Goal: Information Seeking & Learning: Learn about a topic

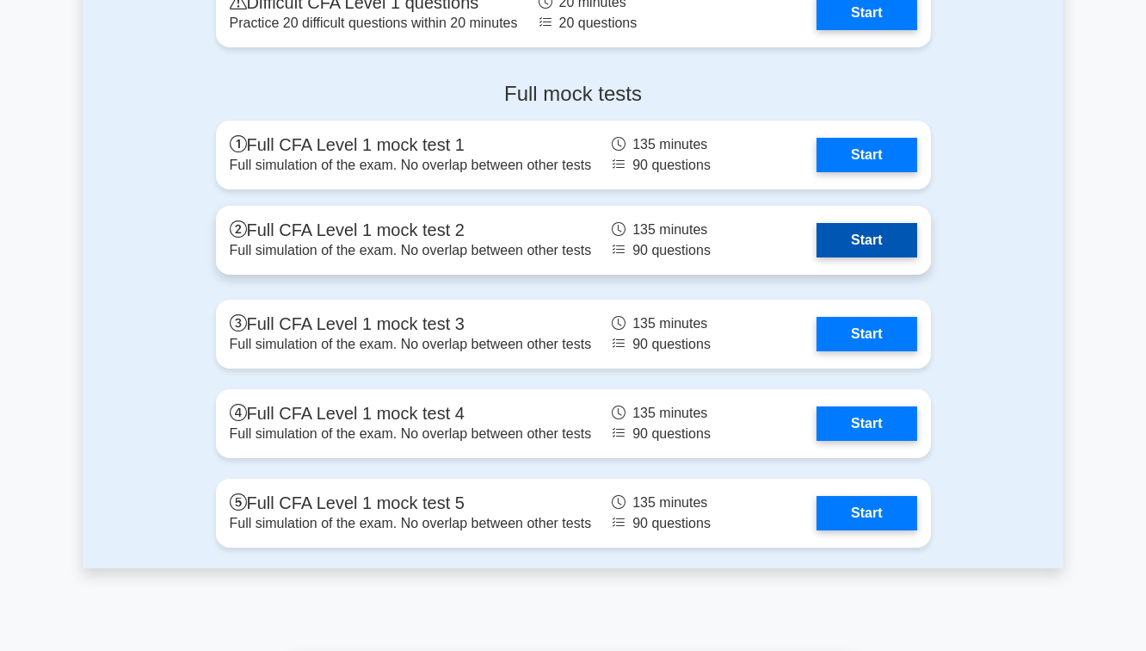
click at [873, 251] on link "Start" at bounding box center [867, 240] width 100 height 34
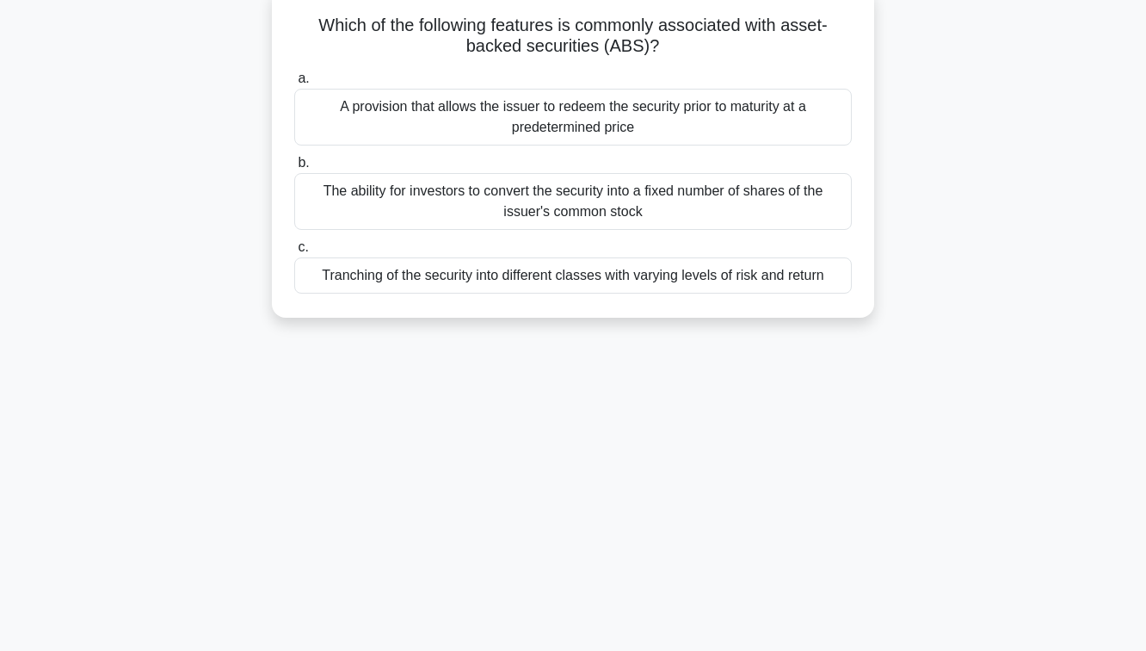
scroll to position [116, 0]
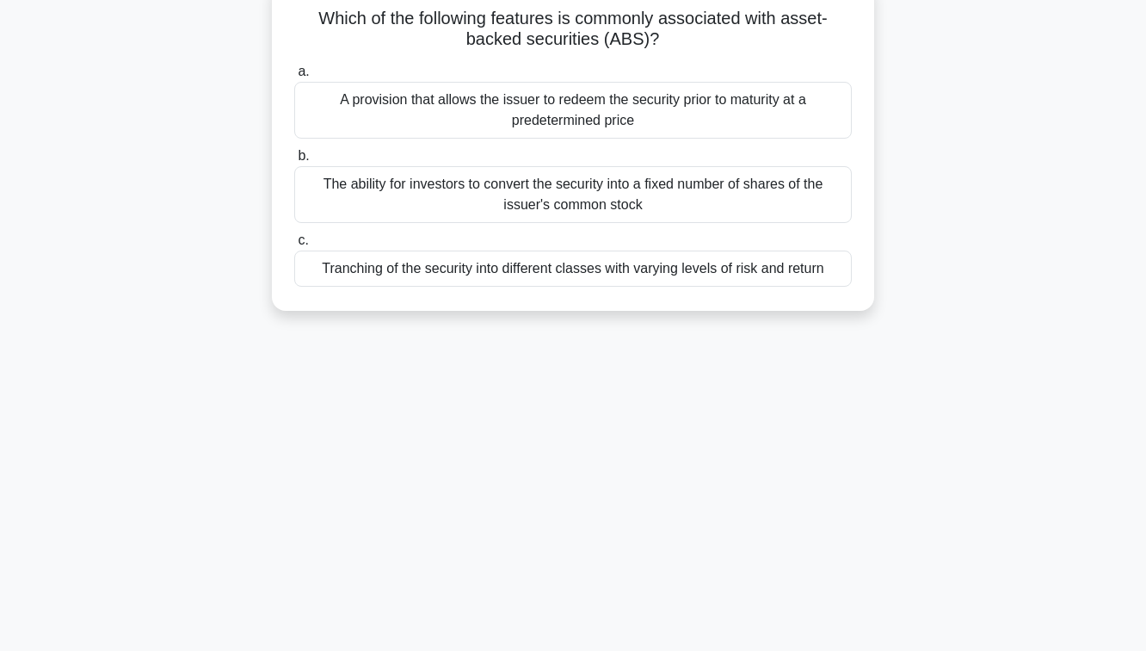
click at [712, 190] on div "The ability for investors to convert the security into a fixed number of shares…" at bounding box center [573, 194] width 558 height 57
click at [294, 162] on input "b. The ability for investors to convert the security into a fixed number of sha…" at bounding box center [294, 156] width 0 height 11
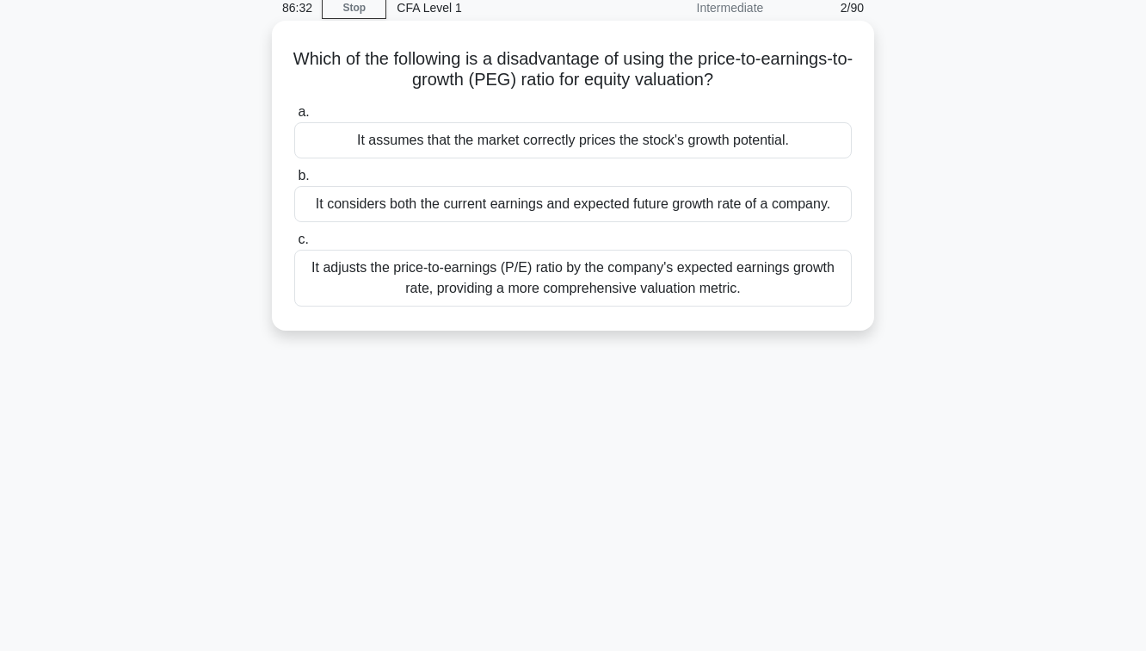
scroll to position [77, 0]
click at [699, 205] on div "It considers both the current earnings and expected future growth rate of a com…" at bounding box center [573, 202] width 558 height 36
click at [294, 180] on input "b. It considers both the current earnings and expected future growth rate of a …" at bounding box center [294, 174] width 0 height 11
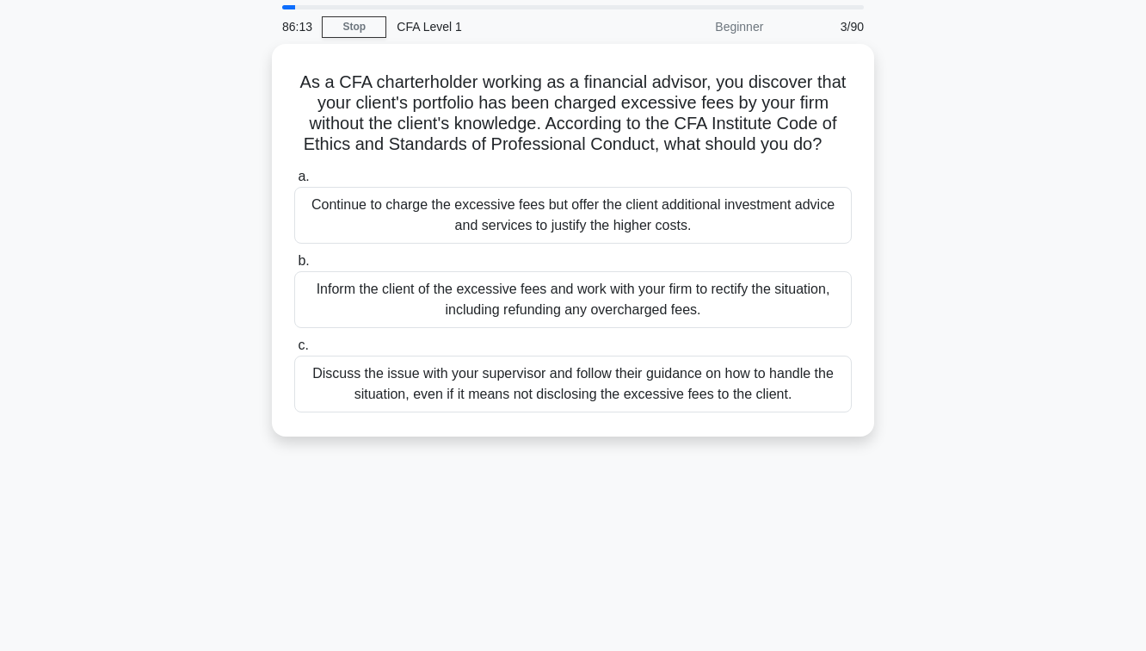
scroll to position [53, 0]
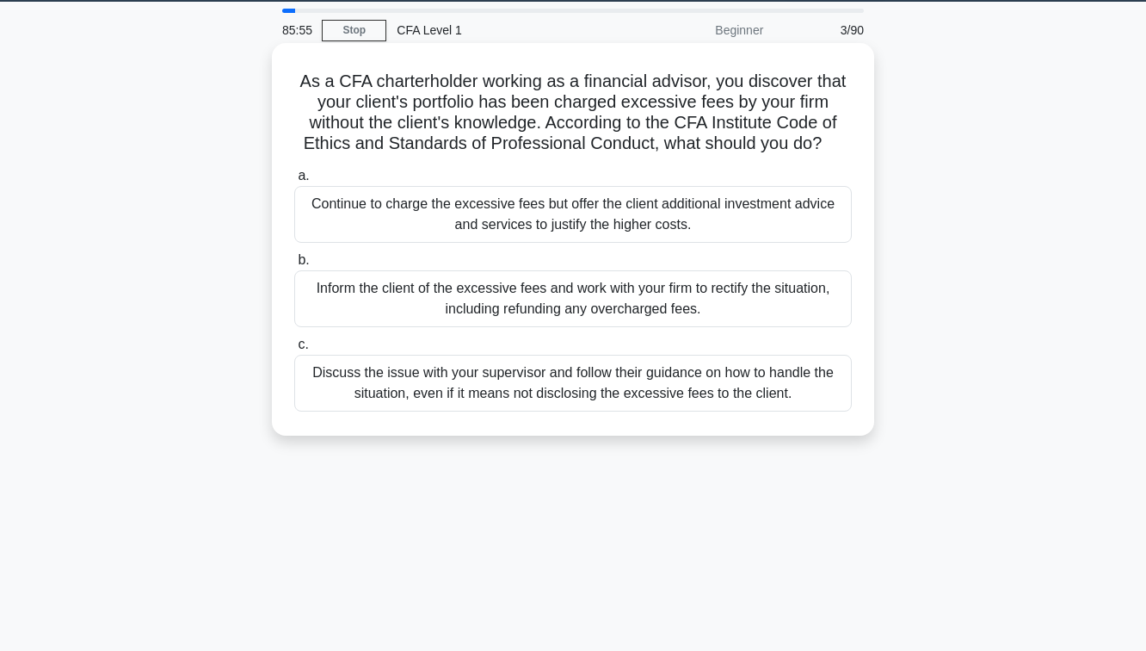
click at [672, 296] on div "Inform the client of the excessive fees and work with your firm to rectify the …" at bounding box center [573, 298] width 558 height 57
click at [294, 266] on input "b. Inform the client of the excessive fees and work with your firm to rectify t…" at bounding box center [294, 260] width 0 height 11
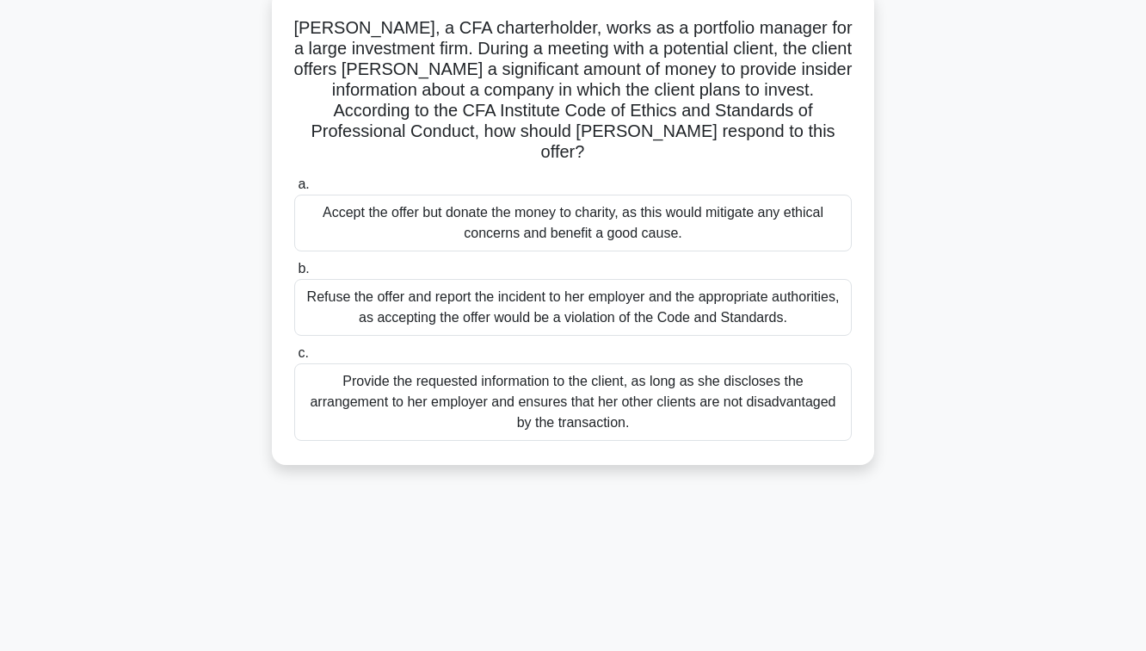
scroll to position [102, 0]
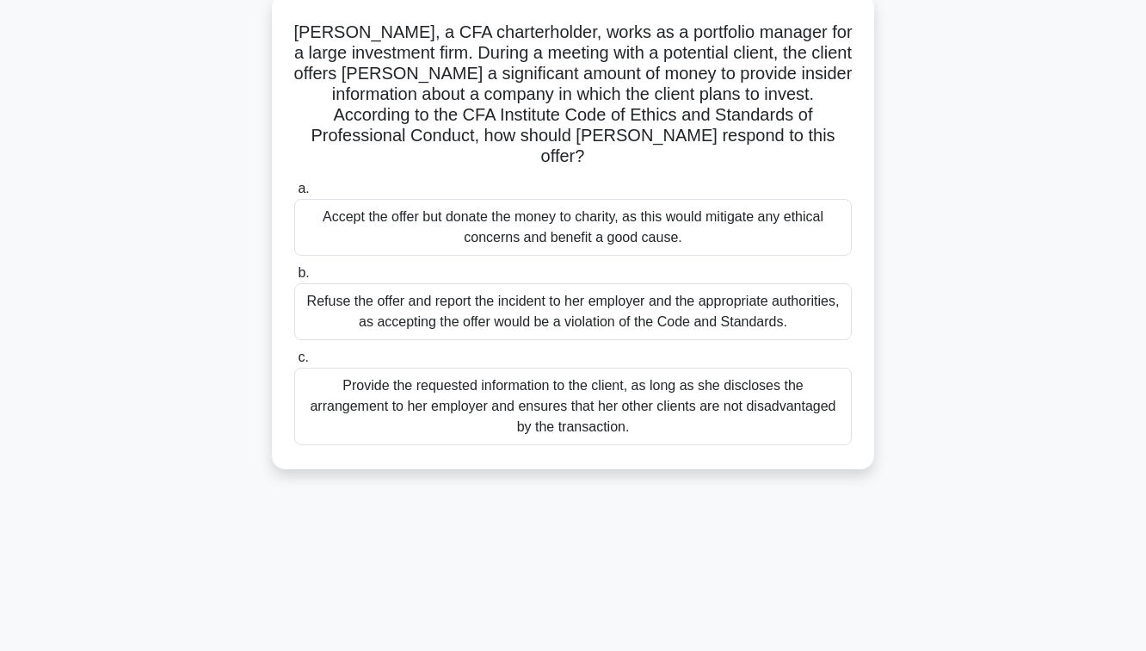
click at [498, 392] on div "Provide the requested information to the client, as long as she discloses the a…" at bounding box center [573, 405] width 558 height 77
click at [294, 363] on input "c. Provide the requested information to the client, as long as she discloses th…" at bounding box center [294, 357] width 0 height 11
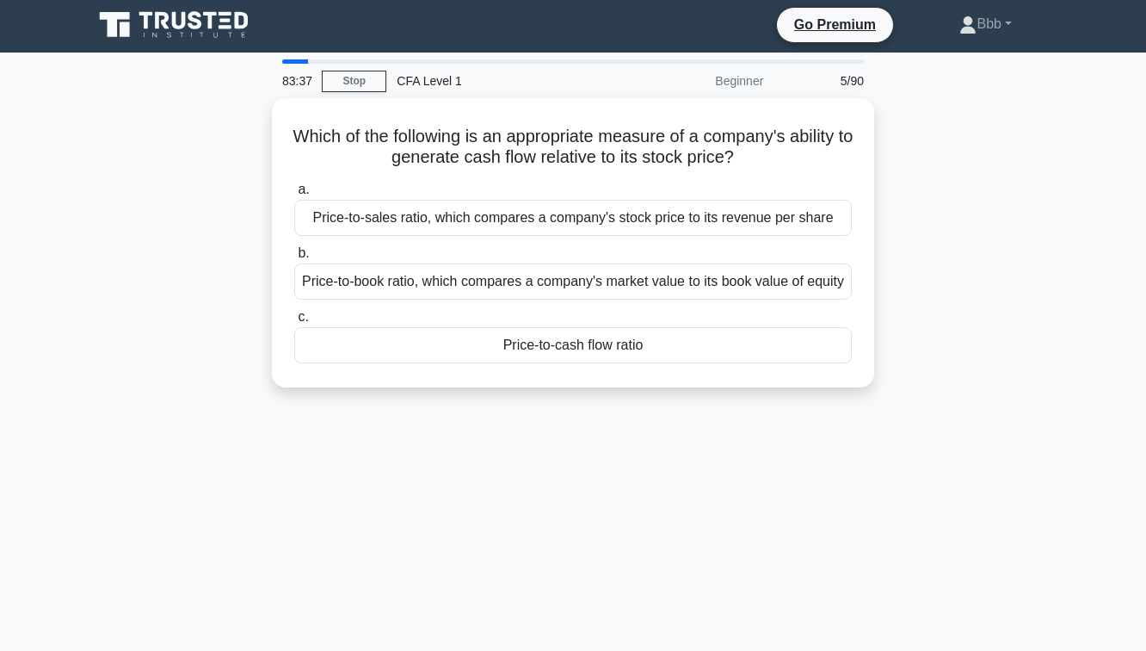
scroll to position [0, 0]
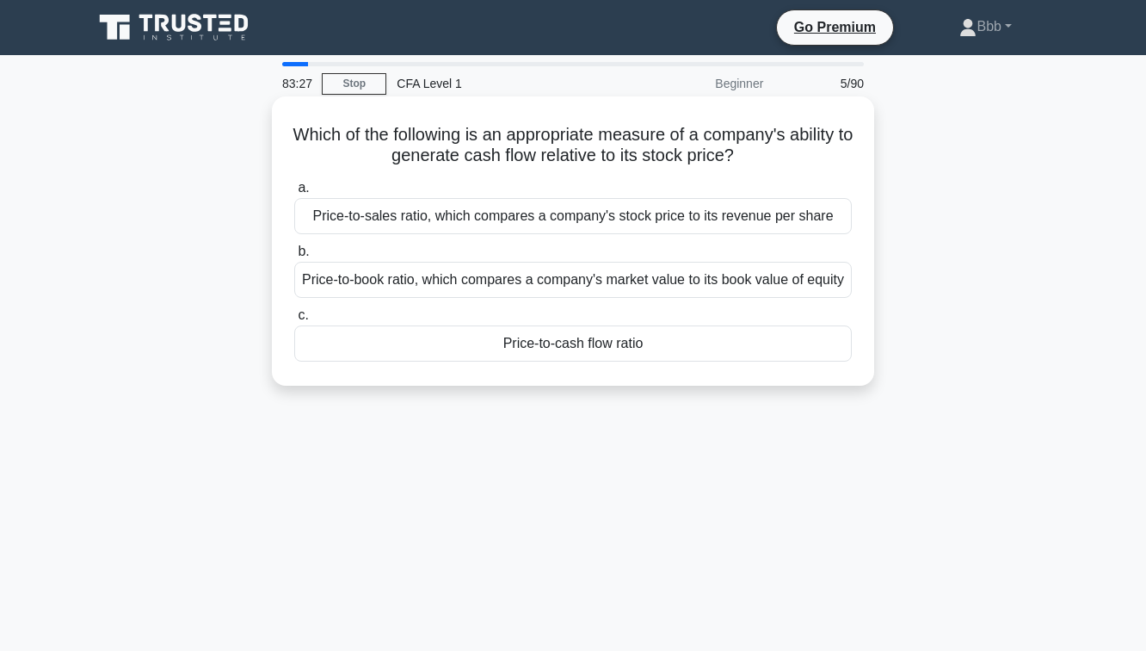
click at [562, 361] on div "Price-to-cash flow ratio" at bounding box center [573, 343] width 558 height 36
click at [294, 321] on input "c. Price-to-cash flow ratio" at bounding box center [294, 315] width 0 height 11
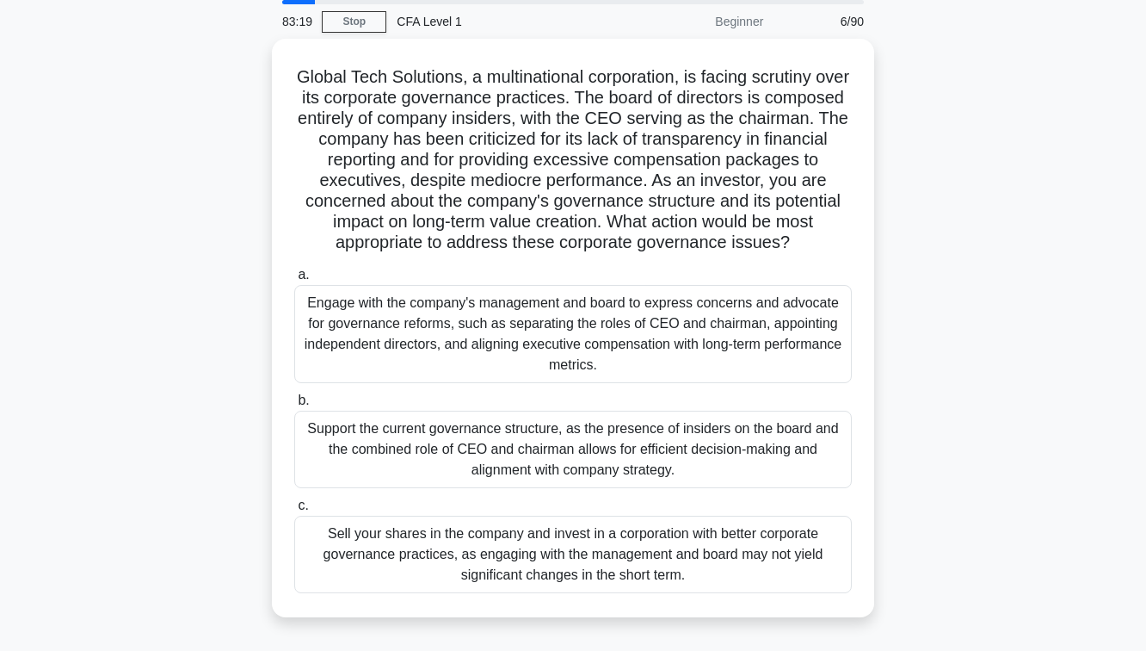
scroll to position [81, 0]
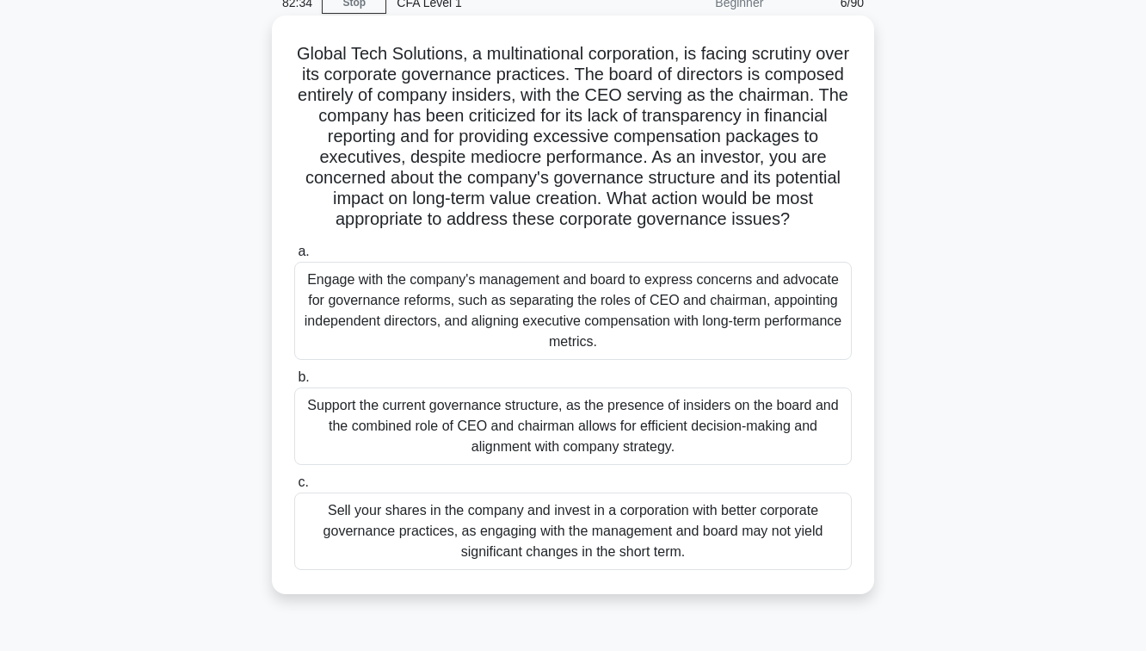
click at [581, 305] on div "Engage with the company's management and board to express concerns and advocate…" at bounding box center [573, 311] width 558 height 98
click at [294, 257] on input "a. Engage with the company's management and board to express concerns and advoc…" at bounding box center [294, 251] width 0 height 11
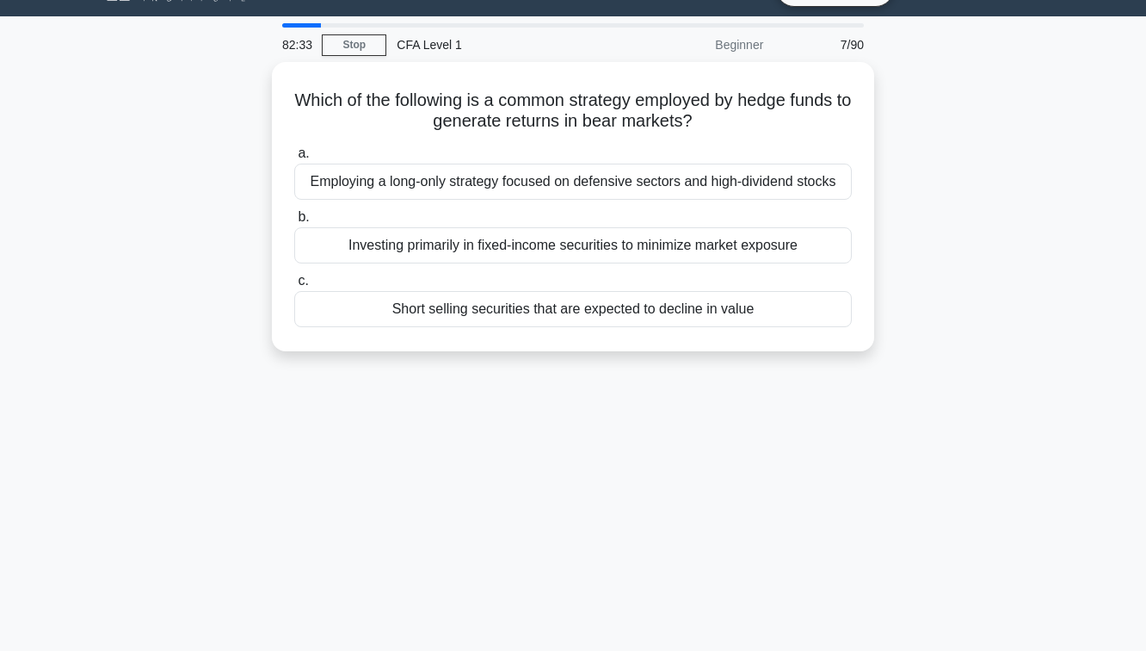
scroll to position [0, 0]
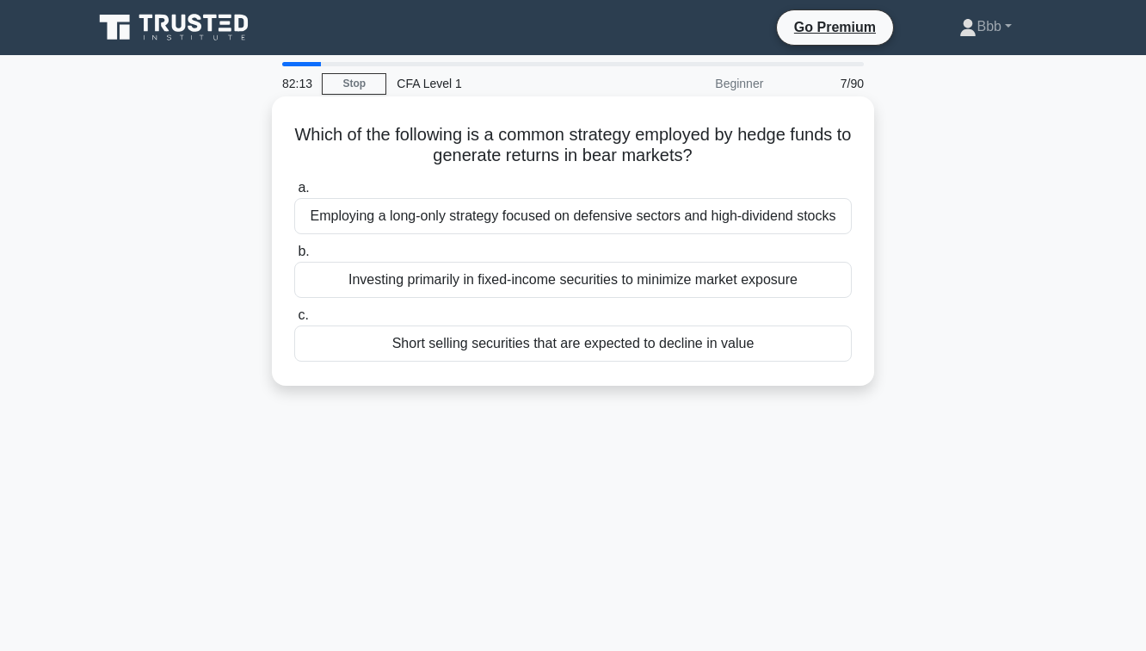
click at [589, 283] on div "Investing primarily in fixed-income securities to minimize market exposure" at bounding box center [573, 280] width 558 height 36
click at [294, 257] on input "b. Investing primarily in fixed-income securities to minimize market exposure" at bounding box center [294, 251] width 0 height 11
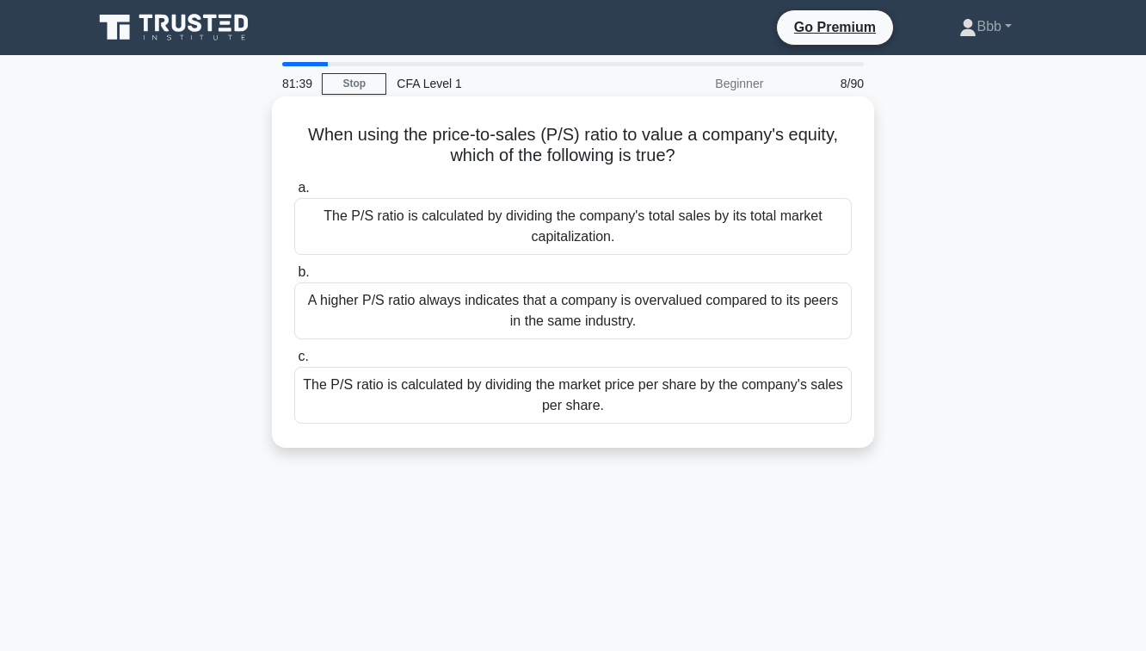
click at [606, 418] on div "The P/S ratio is calculated by dividing the market price per share by the compa…" at bounding box center [573, 395] width 558 height 57
click at [294, 362] on input "c. The P/S ratio is calculated by dividing the market price per share by the co…" at bounding box center [294, 356] width 0 height 11
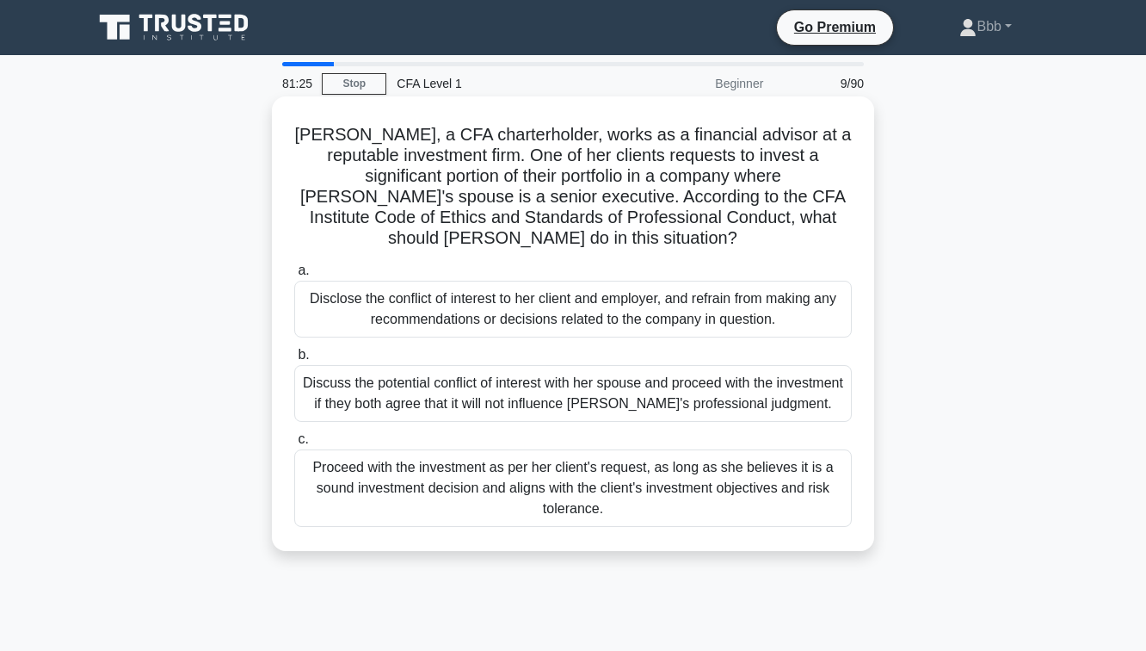
click at [560, 374] on div "Discuss the potential conflict of interest with her spouse and proceed with the…" at bounding box center [573, 393] width 558 height 57
click at [294, 361] on input "b. Discuss the potential conflict of interest with her spouse and proceed with …" at bounding box center [294, 354] width 0 height 11
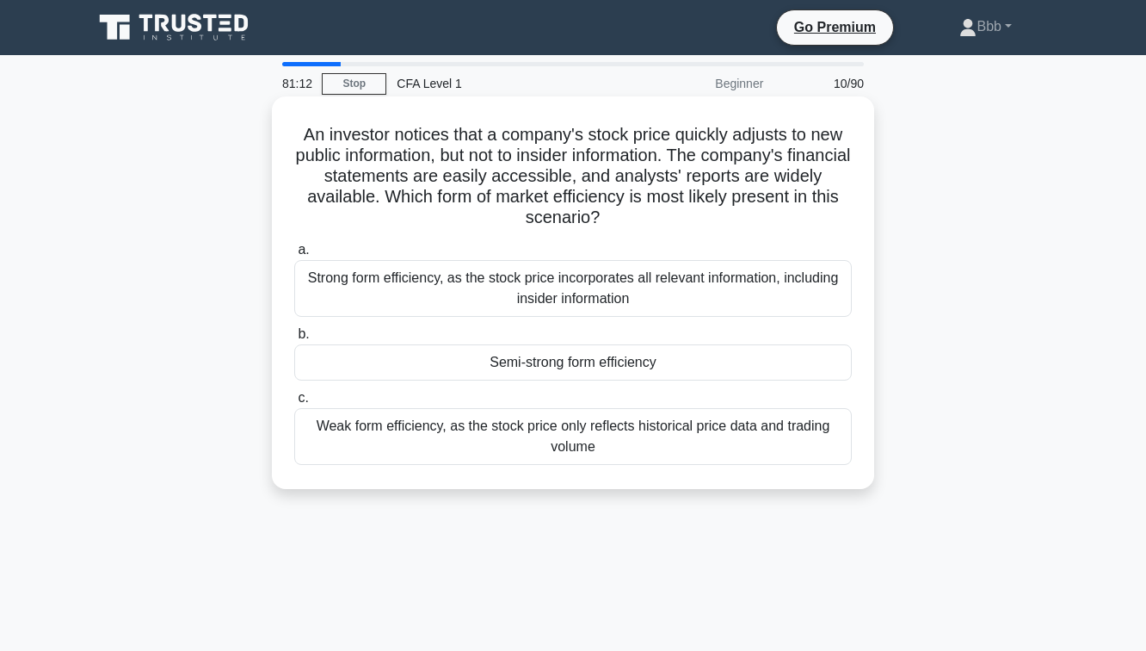
click at [550, 367] on div "Semi-strong form efficiency" at bounding box center [573, 362] width 558 height 36
click at [294, 340] on input "b. Semi-strong form efficiency" at bounding box center [294, 334] width 0 height 11
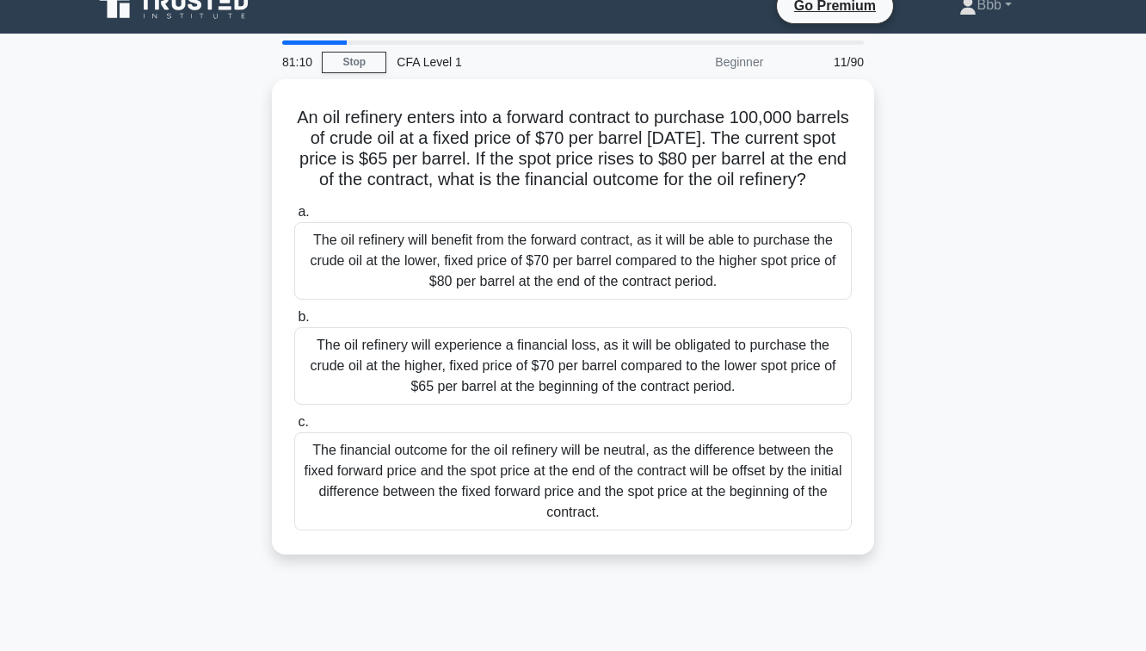
scroll to position [24, 0]
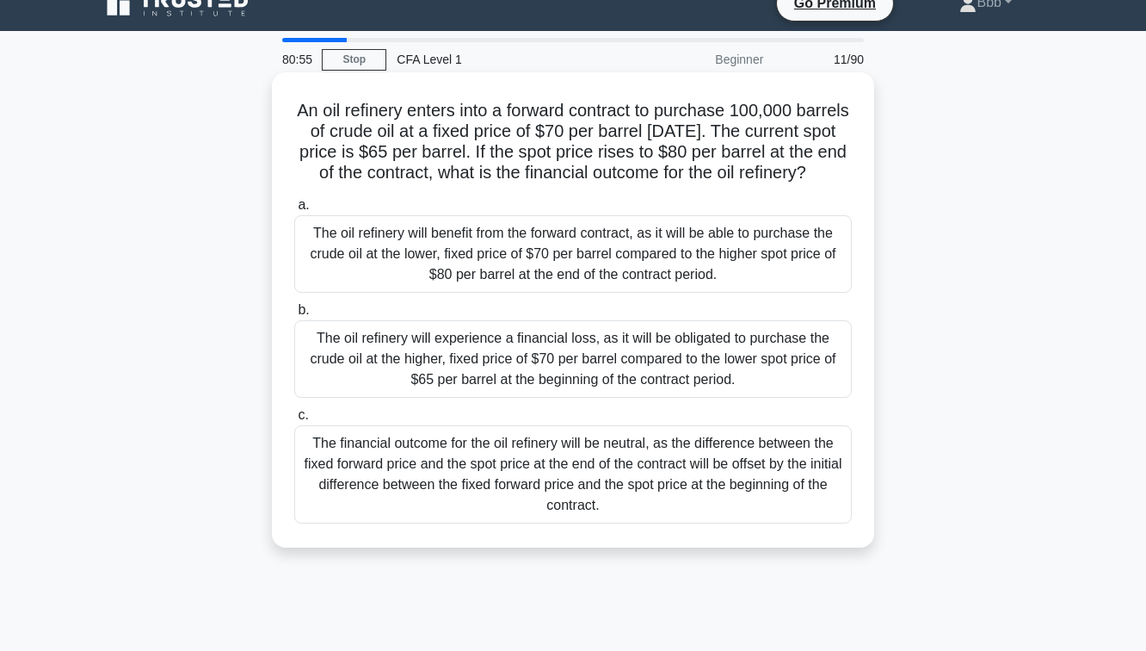
click at [552, 368] on div "The oil refinery will experience a financial loss, as it will be obligated to p…" at bounding box center [573, 358] width 558 height 77
click at [294, 316] on input "b. The oil refinery will experience a financial loss, as it will be obligated t…" at bounding box center [294, 310] width 0 height 11
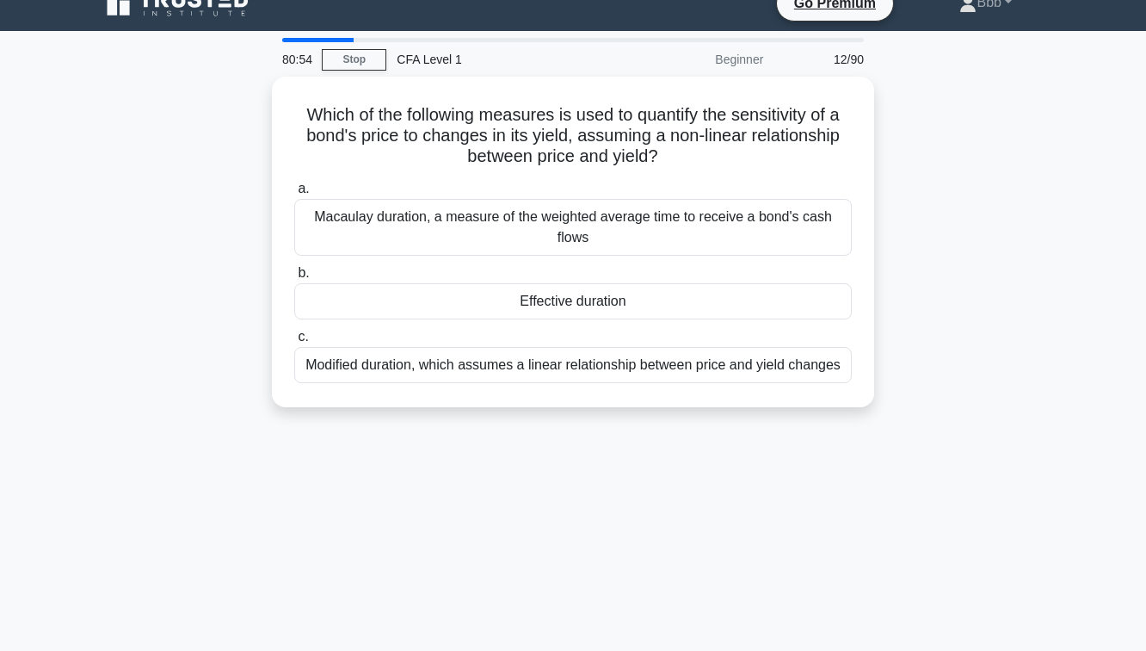
scroll to position [0, 0]
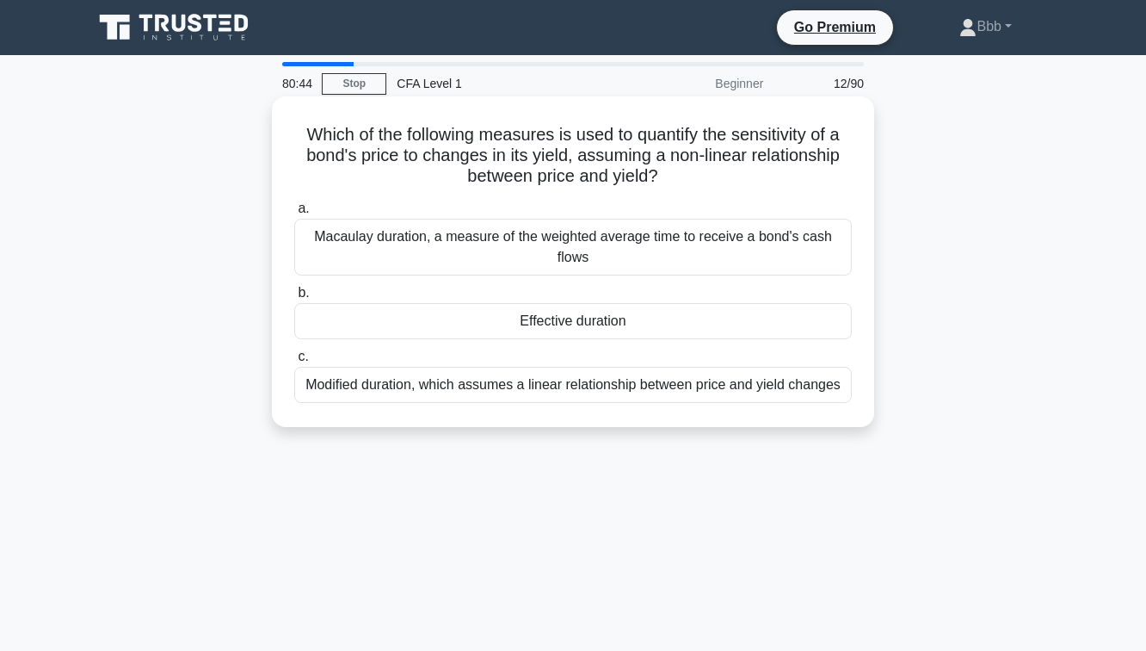
click at [555, 327] on div "Effective duration" at bounding box center [573, 321] width 558 height 36
click at [294, 299] on input "b. Effective duration" at bounding box center [294, 292] width 0 height 11
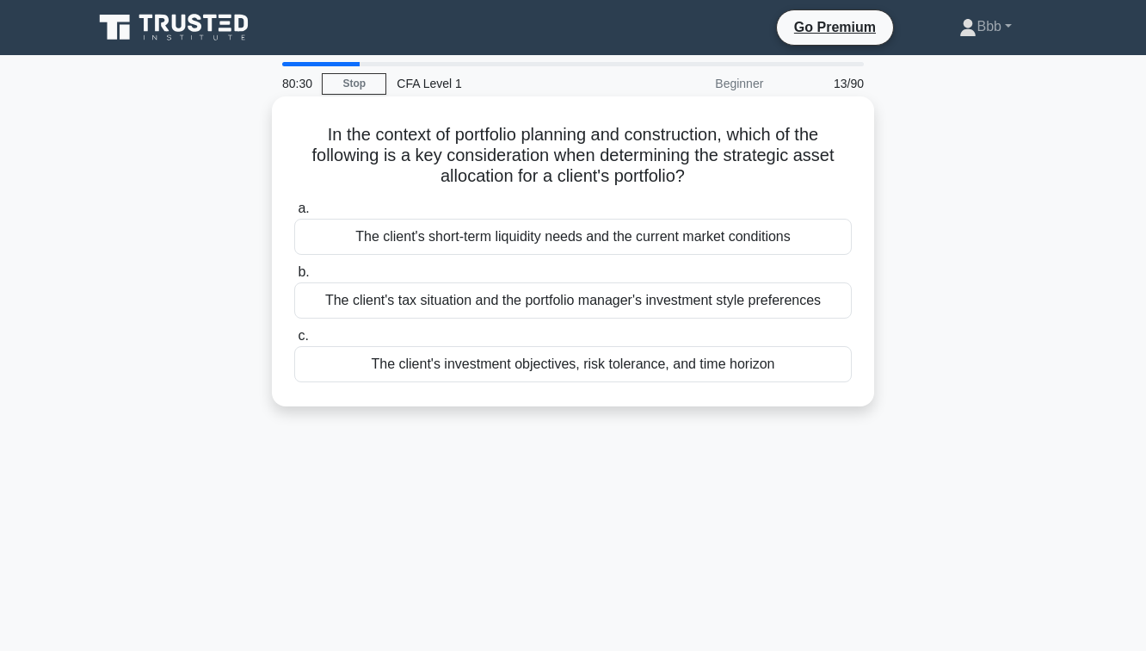
click at [563, 369] on div "The client's investment objectives, risk tolerance, and time horizon" at bounding box center [573, 364] width 558 height 36
click at [294, 342] on input "c. The client's investment objectives, risk tolerance, and time horizon" at bounding box center [294, 335] width 0 height 11
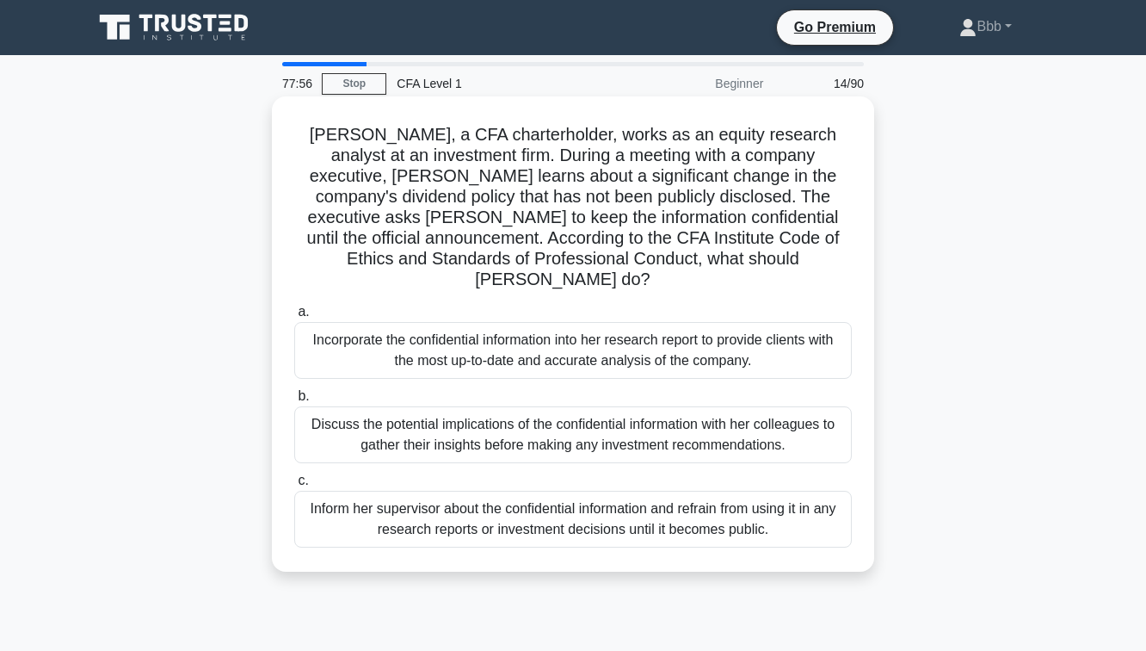
click at [652, 539] on div "[PERSON_NAME], a CFA charterholder, works as an equity research analyst at an i…" at bounding box center [573, 333] width 589 height 461
click at [621, 519] on div "Inform her supervisor about the confidential information and refrain from using…" at bounding box center [573, 518] width 558 height 57
click at [294, 486] on input "c. Inform her supervisor about the confidential information and refrain from us…" at bounding box center [294, 480] width 0 height 11
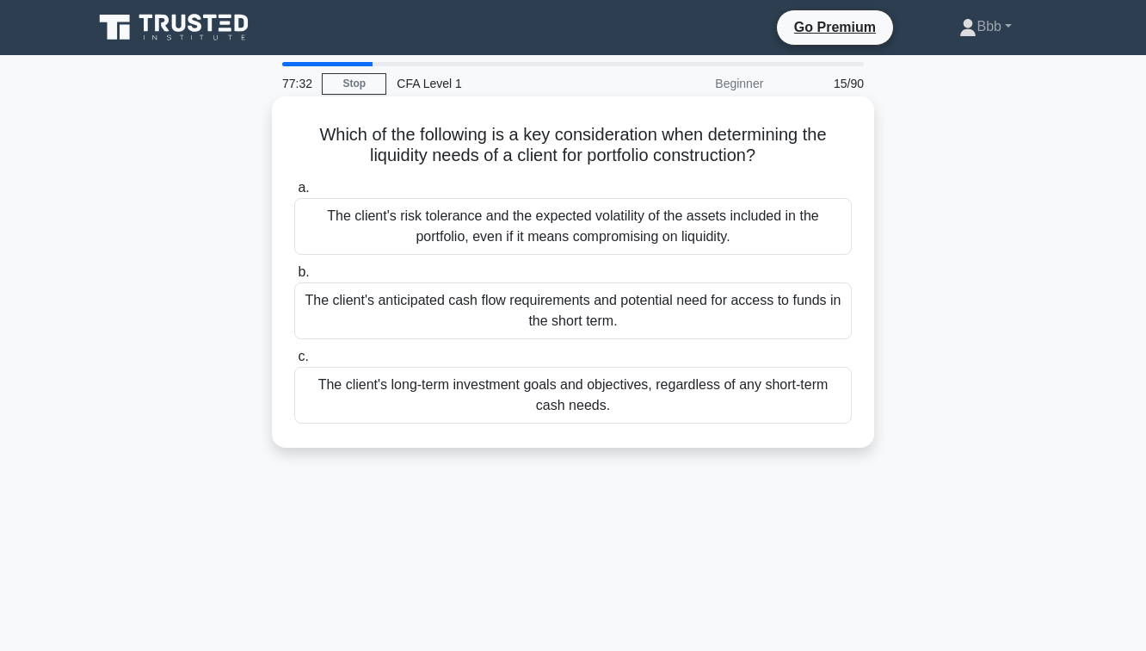
click at [577, 445] on div "Which of the following is a key consideration when determining the liquidity ne…" at bounding box center [573, 271] width 602 height 351
click at [575, 404] on div "The client's long-term investment goals and objectives, regardless of any short…" at bounding box center [573, 395] width 558 height 57
click at [294, 362] on input "c. The client's long-term investment goals and objectives, regardless of any sh…" at bounding box center [294, 356] width 0 height 11
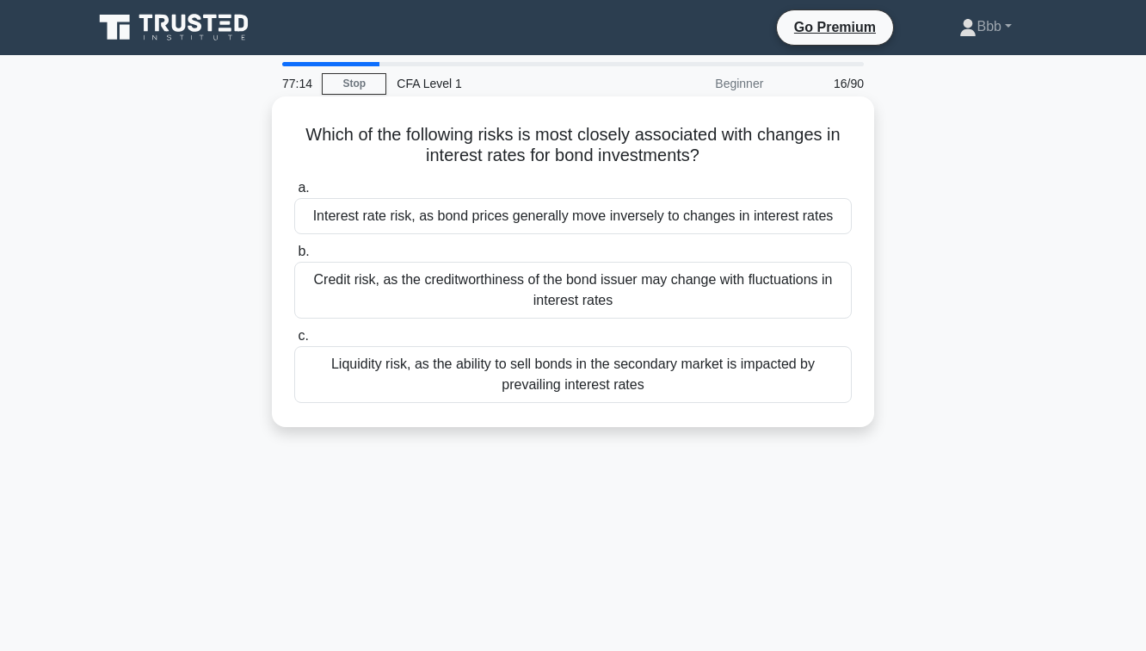
click at [604, 283] on div "Credit risk, as the creditworthiness of the bond issuer may change with fluctua…" at bounding box center [573, 290] width 558 height 57
click at [294, 257] on input "b. Credit risk, as the creditworthiness of the bond issuer may change with fluc…" at bounding box center [294, 251] width 0 height 11
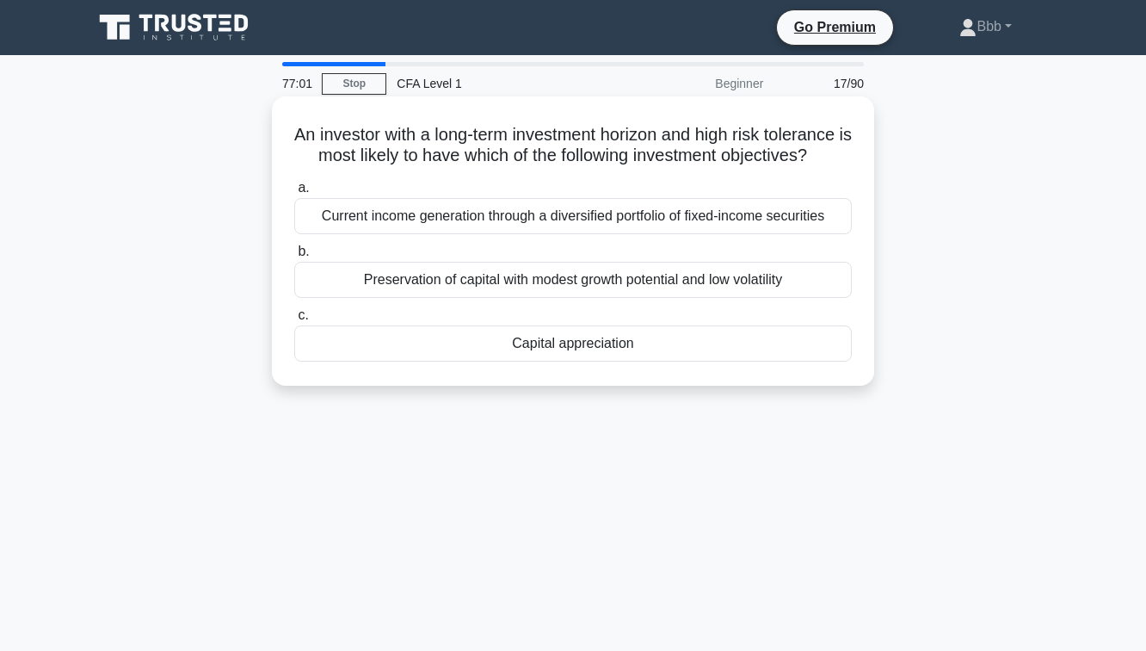
click at [636, 366] on div "An investor with a long-term investment horizon and high risk tolerance is most…" at bounding box center [573, 240] width 589 height 275
click at [605, 338] on div "Capital appreciation" at bounding box center [573, 343] width 558 height 36
click at [294, 321] on input "c. Capital appreciation" at bounding box center [294, 315] width 0 height 11
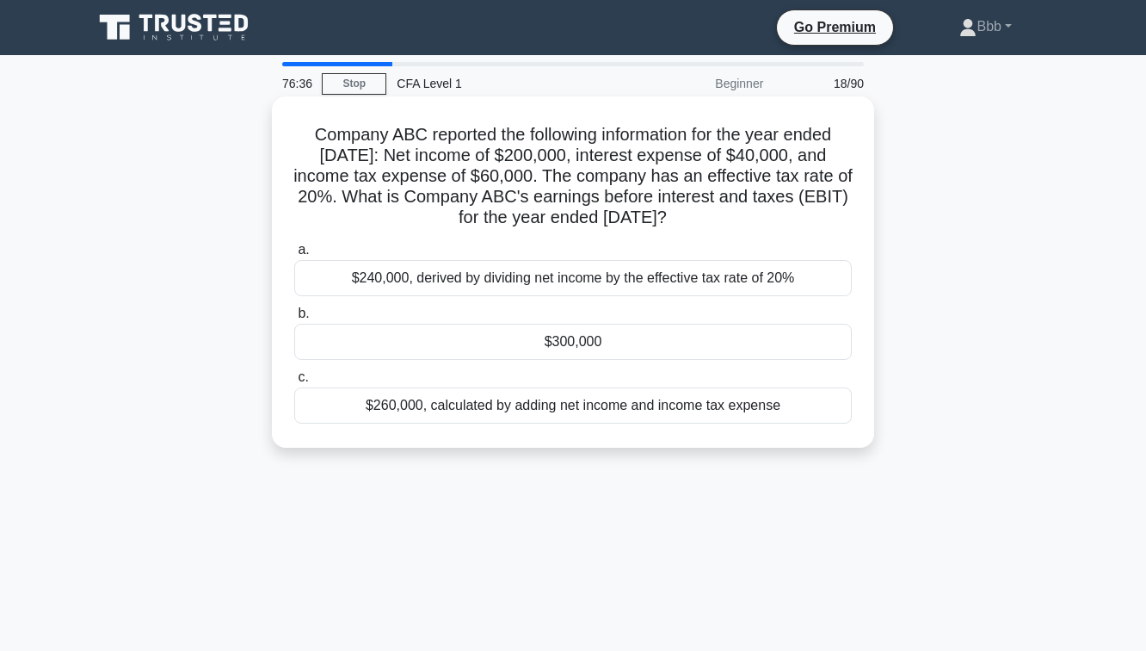
click at [655, 343] on div "$300,000" at bounding box center [573, 342] width 558 height 36
click at [294, 319] on input "b. $300,000" at bounding box center [294, 313] width 0 height 11
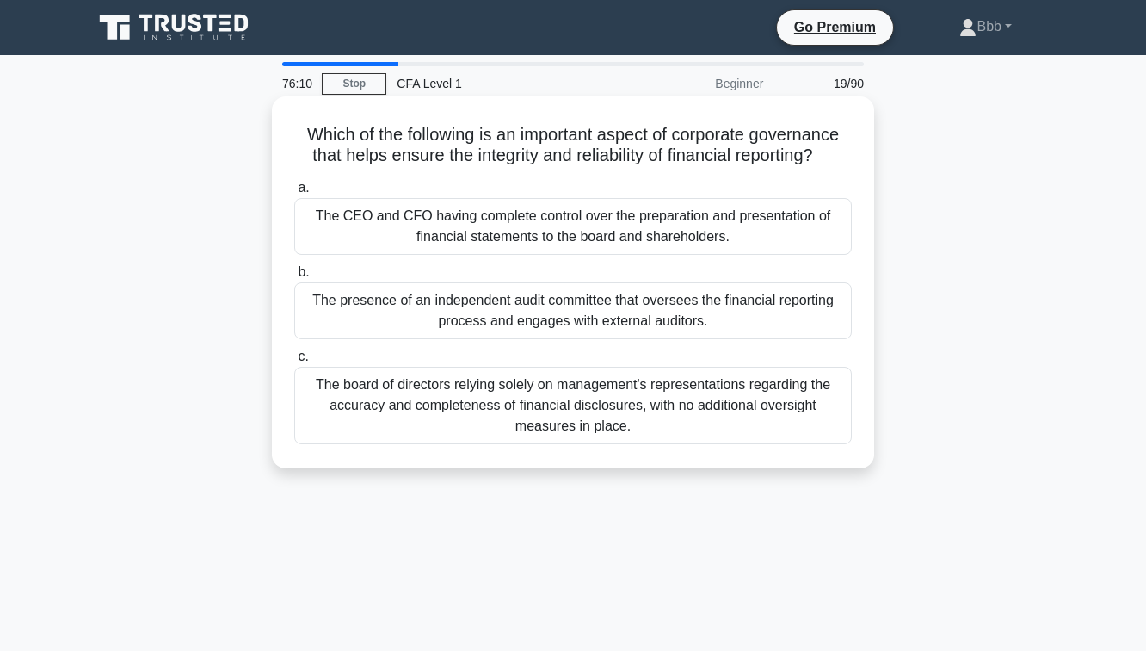
click at [649, 226] on div "The CEO and CFO having complete control over the preparation and presentation o…" at bounding box center [573, 226] width 558 height 57
click at [294, 194] on input "a. The CEO and CFO having complete control over the preparation and presentatio…" at bounding box center [294, 187] width 0 height 11
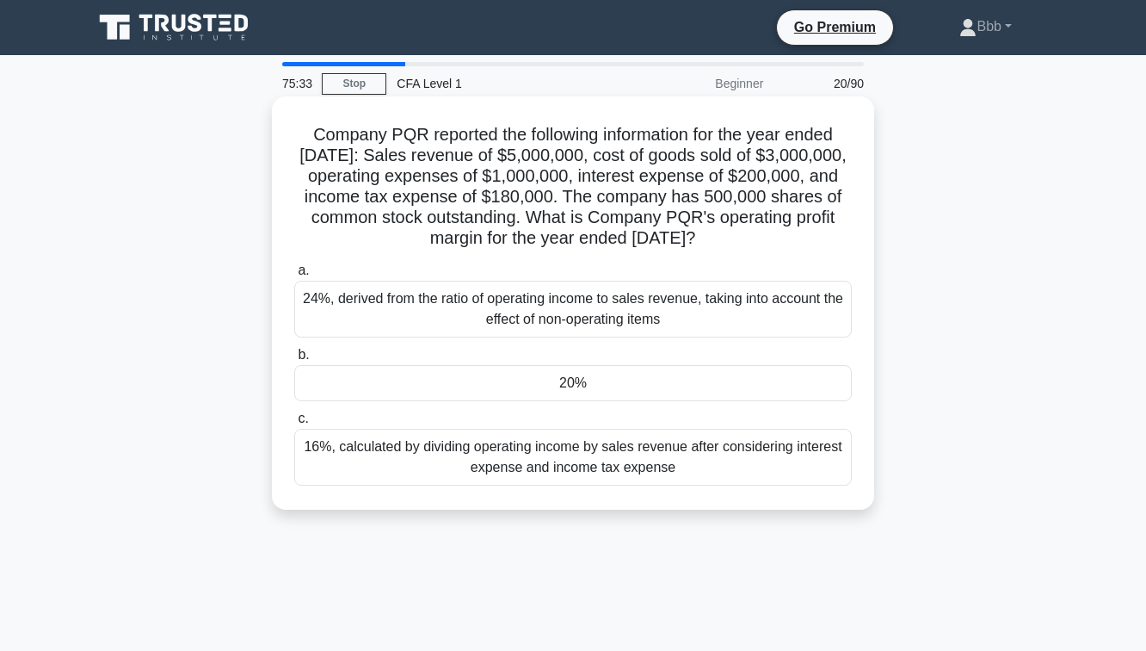
click at [675, 366] on div "20%" at bounding box center [573, 383] width 558 height 36
click at [294, 361] on input "b. 20%" at bounding box center [294, 354] width 0 height 11
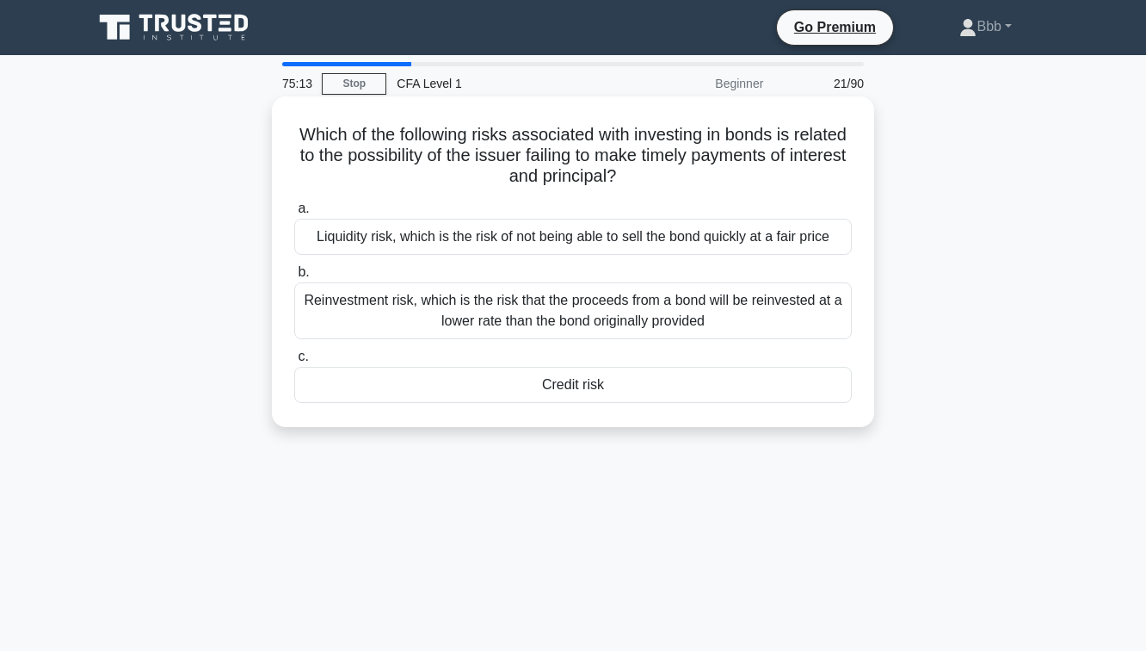
click at [660, 324] on div "Reinvestment risk, which is the risk that the proceeds from a bond will be rein…" at bounding box center [573, 310] width 558 height 57
click at [294, 278] on input "b. Reinvestment risk, which is the risk that the proceeds from a bond will be r…" at bounding box center [294, 272] width 0 height 11
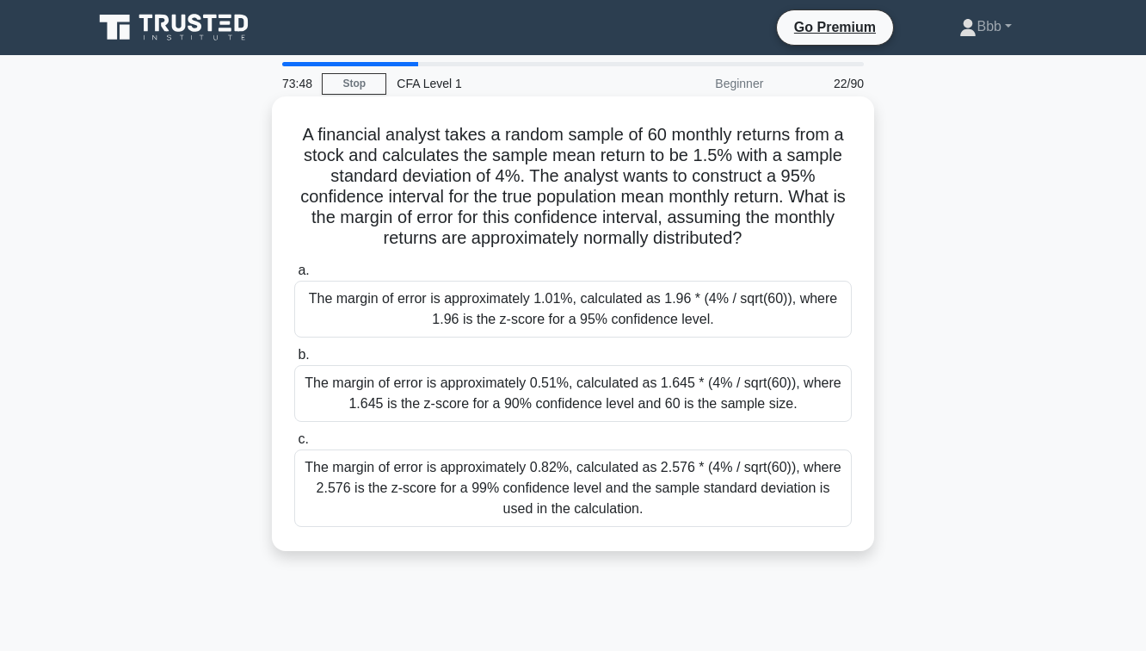
click at [702, 311] on div "The margin of error is approximately 1.01%, calculated as 1.96 * (4% / sqrt(60)…" at bounding box center [573, 309] width 558 height 57
click at [294, 276] on input "a. The margin of error is approximately 1.01%, calculated as 1.96 * (4% / sqrt(…" at bounding box center [294, 270] width 0 height 11
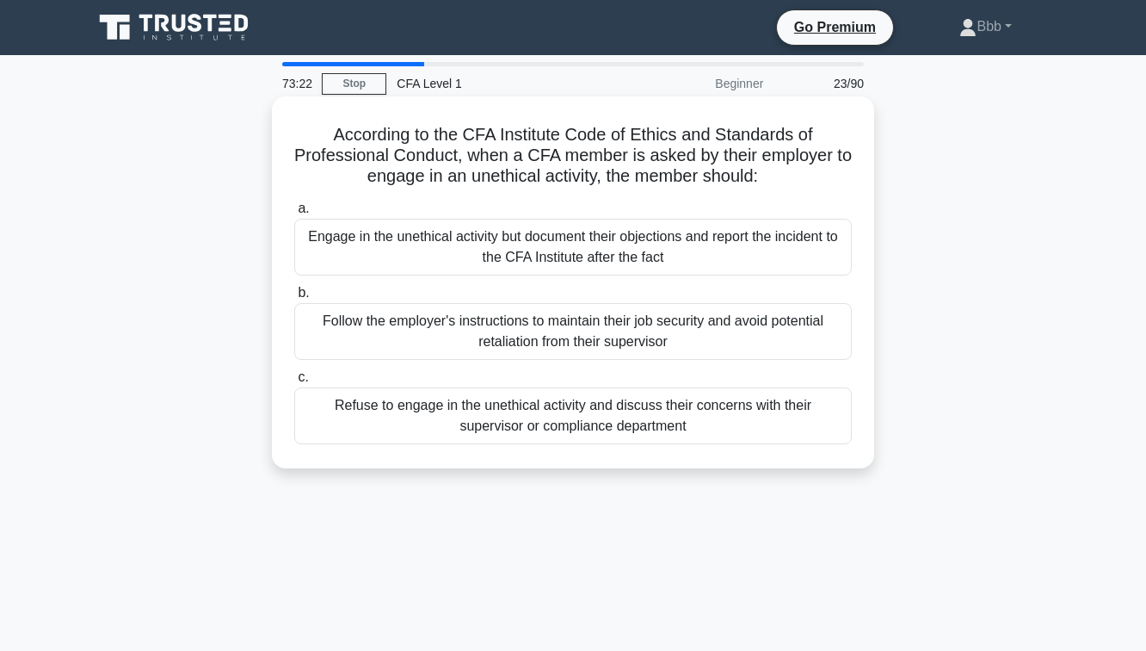
click at [705, 250] on div "Engage in the unethical activity but document their objections and report the i…" at bounding box center [573, 247] width 558 height 57
click at [294, 214] on input "a. Engage in the unethical activity but document their objections and report th…" at bounding box center [294, 208] width 0 height 11
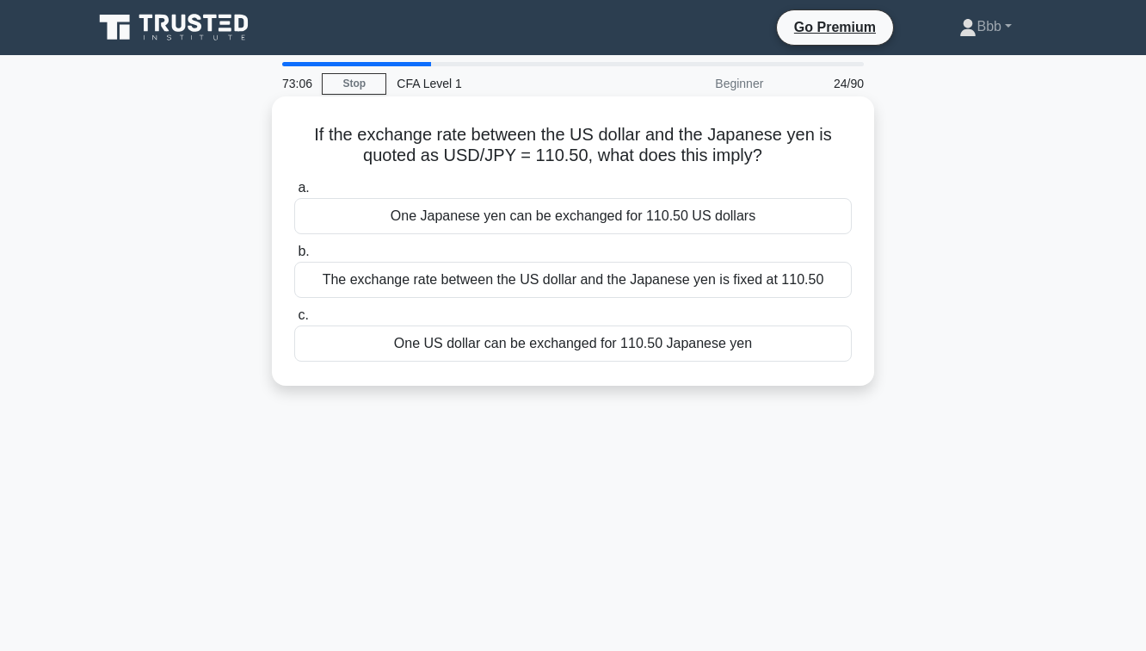
click at [702, 355] on div "One US dollar can be exchanged for 110.50 Japanese yen" at bounding box center [573, 343] width 558 height 36
click at [294, 321] on input "c. One US dollar can be exchanged for 110.50 Japanese yen" at bounding box center [294, 315] width 0 height 11
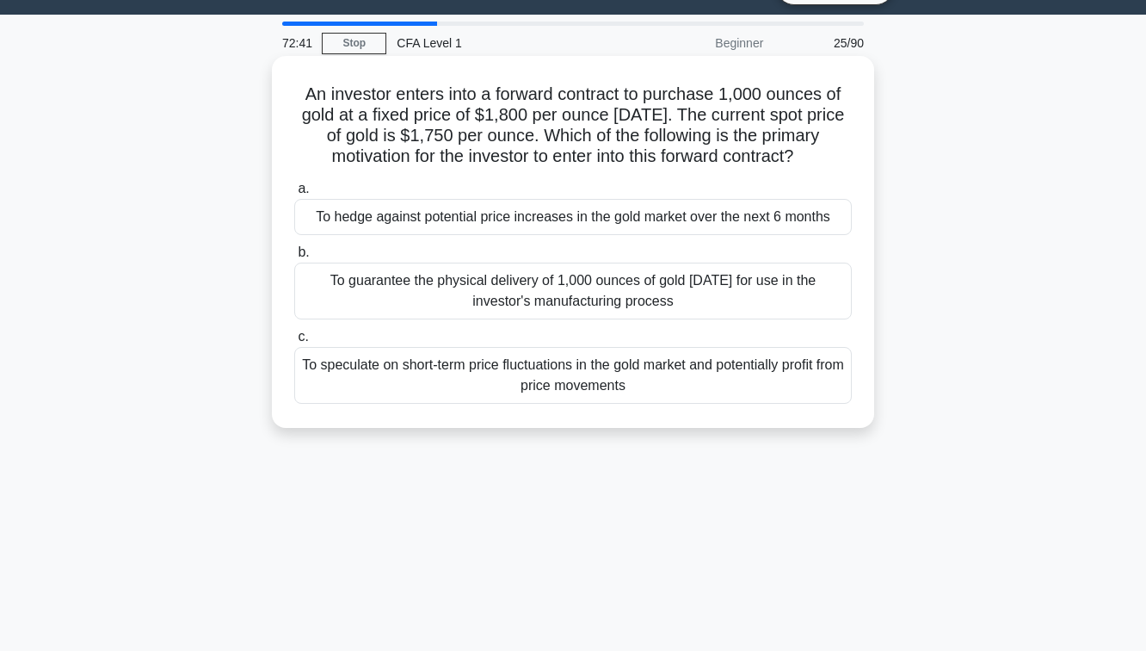
scroll to position [28, 0]
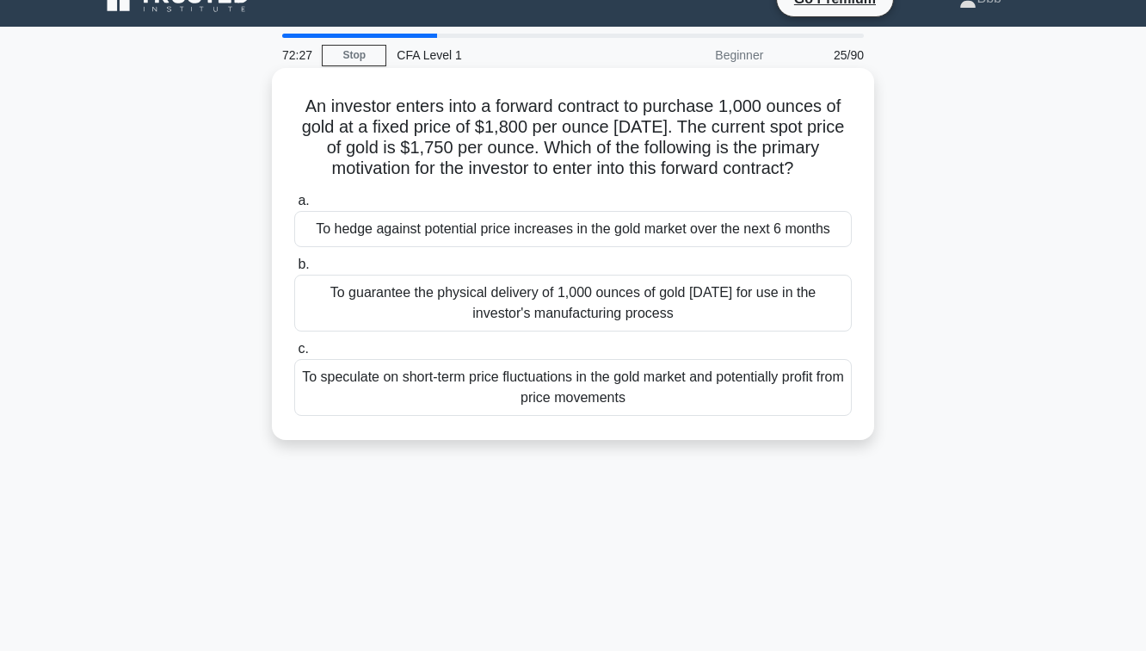
click at [643, 239] on div "To hedge against potential price increases in the gold market over the next 6 m…" at bounding box center [573, 229] width 558 height 36
click at [294, 207] on input "a. To hedge against potential price increases in the gold market over the next …" at bounding box center [294, 200] width 0 height 11
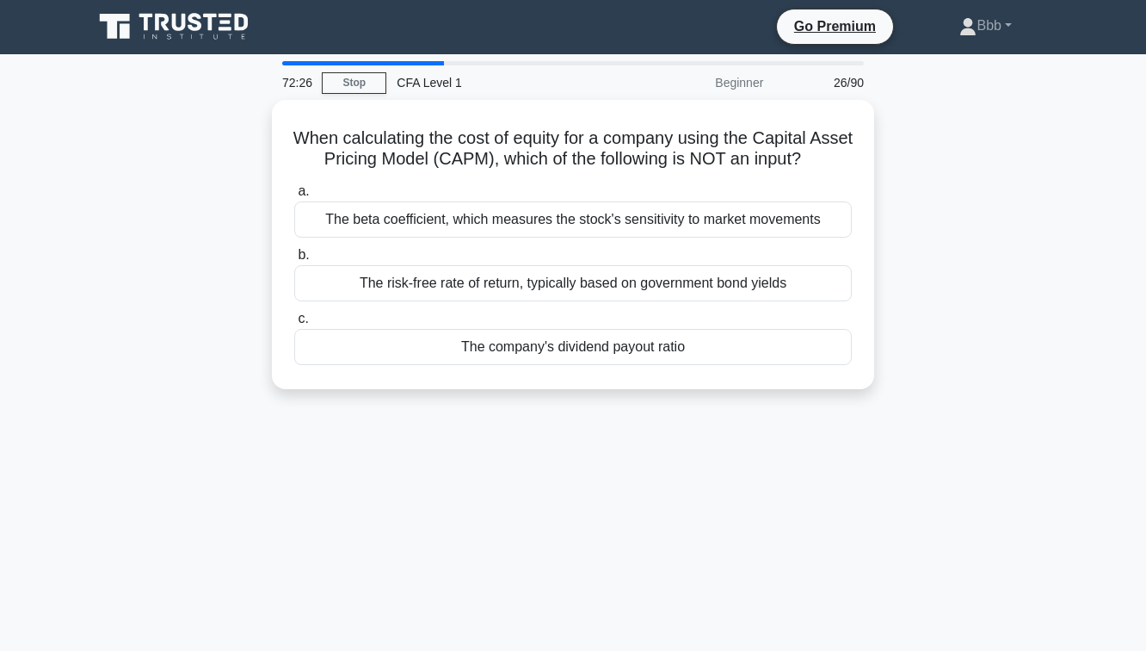
scroll to position [0, 0]
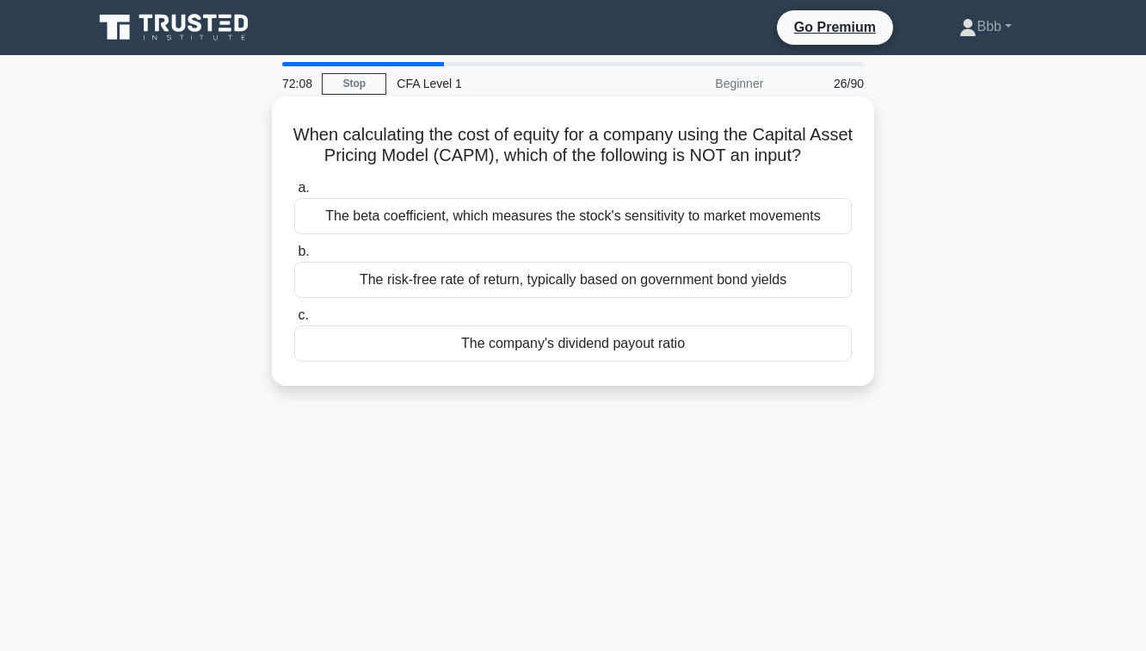
click at [694, 231] on div "The beta coefficient, which measures the stock's sensitivity to market movements" at bounding box center [573, 216] width 558 height 36
click at [294, 194] on input "a. The beta coefficient, which measures the stock's sensitivity to market movem…" at bounding box center [294, 187] width 0 height 11
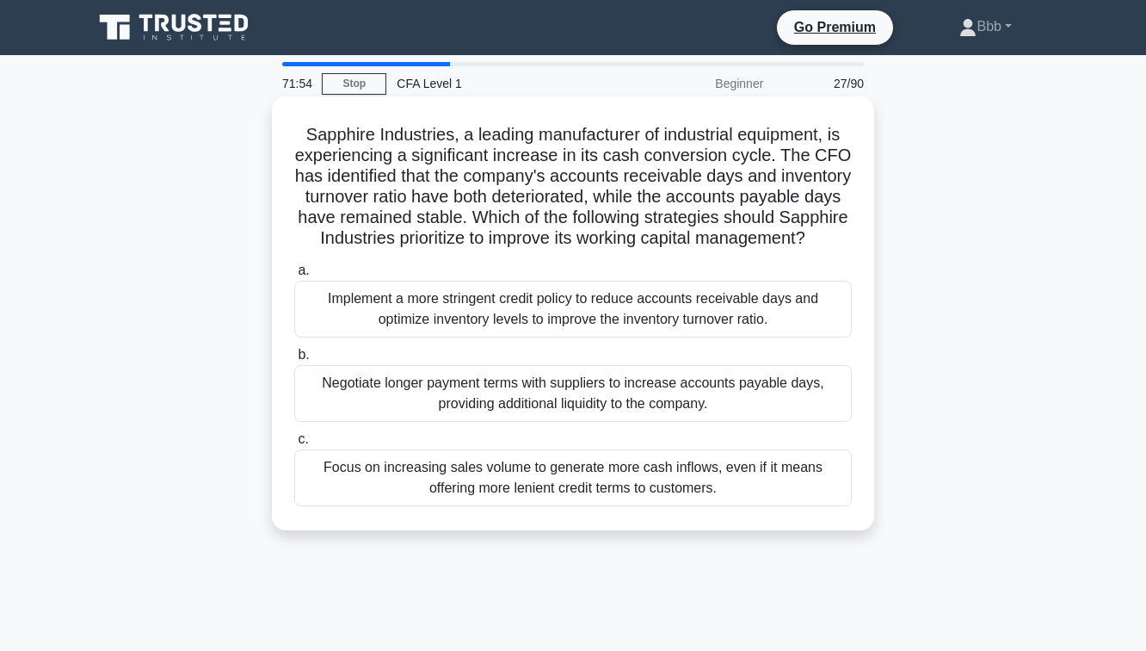
click at [638, 311] on div "Implement a more stringent credit policy to reduce accounts receivable days and…" at bounding box center [573, 309] width 558 height 57
click at [294, 276] on input "a. Implement a more stringent credit policy to reduce accounts receivable days …" at bounding box center [294, 270] width 0 height 11
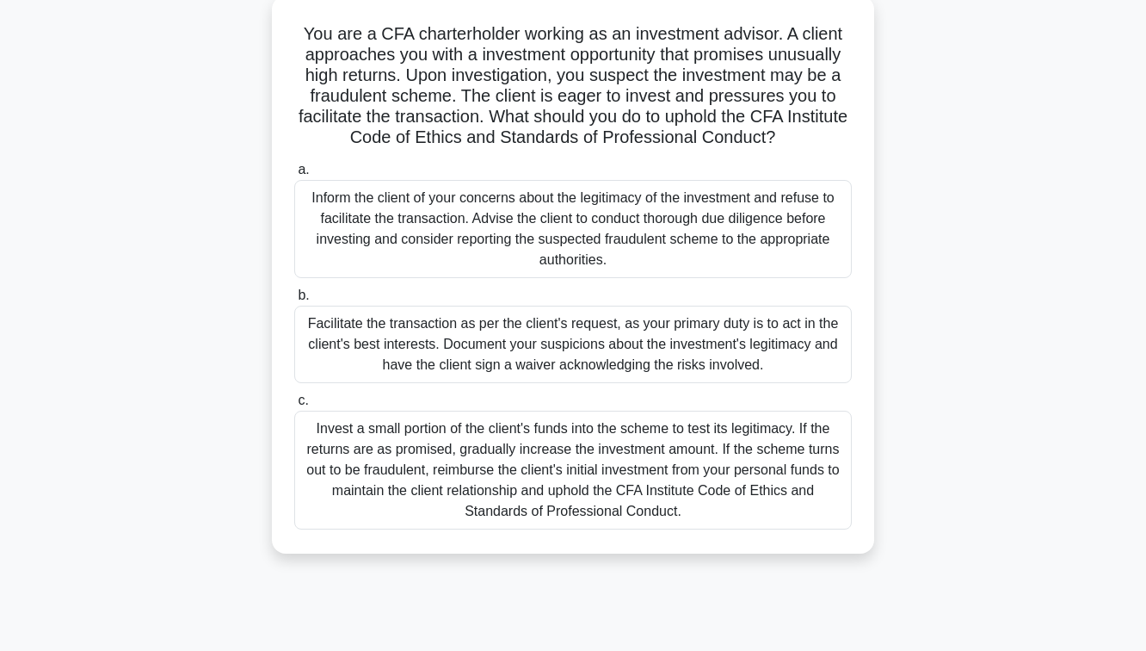
scroll to position [100, 0]
click at [610, 232] on div "Inform the client of your concerns about the legitimacy of the investment and r…" at bounding box center [573, 230] width 558 height 98
click at [294, 176] on input "a. Inform the client of your concerns about the legitimacy of the investment an…" at bounding box center [294, 170] width 0 height 11
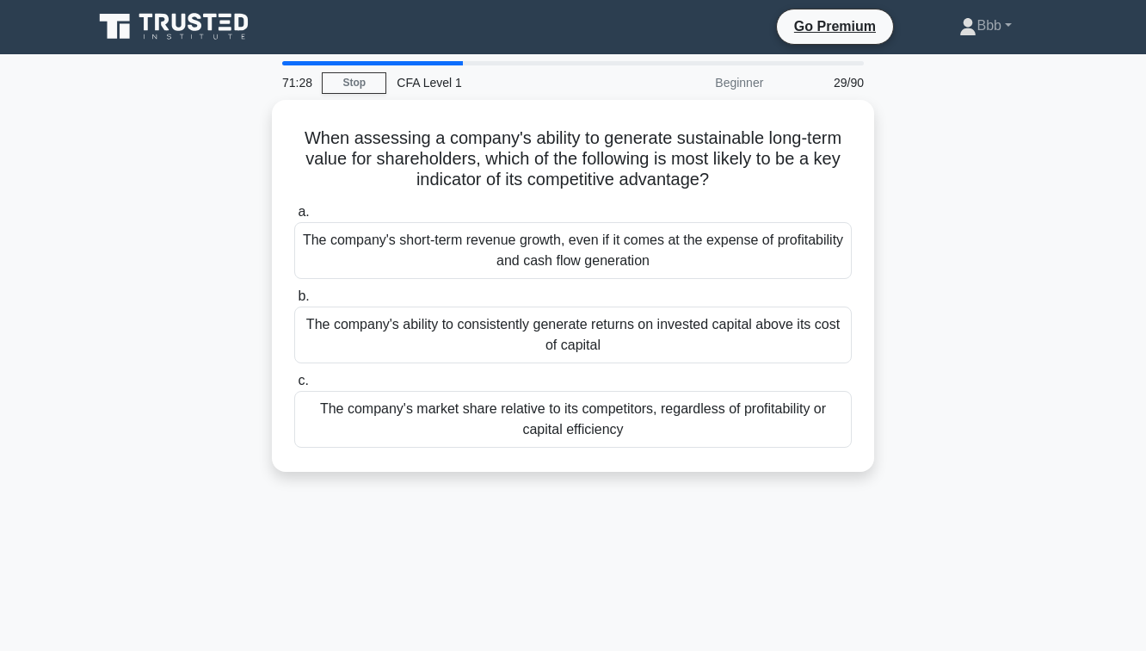
scroll to position [0, 0]
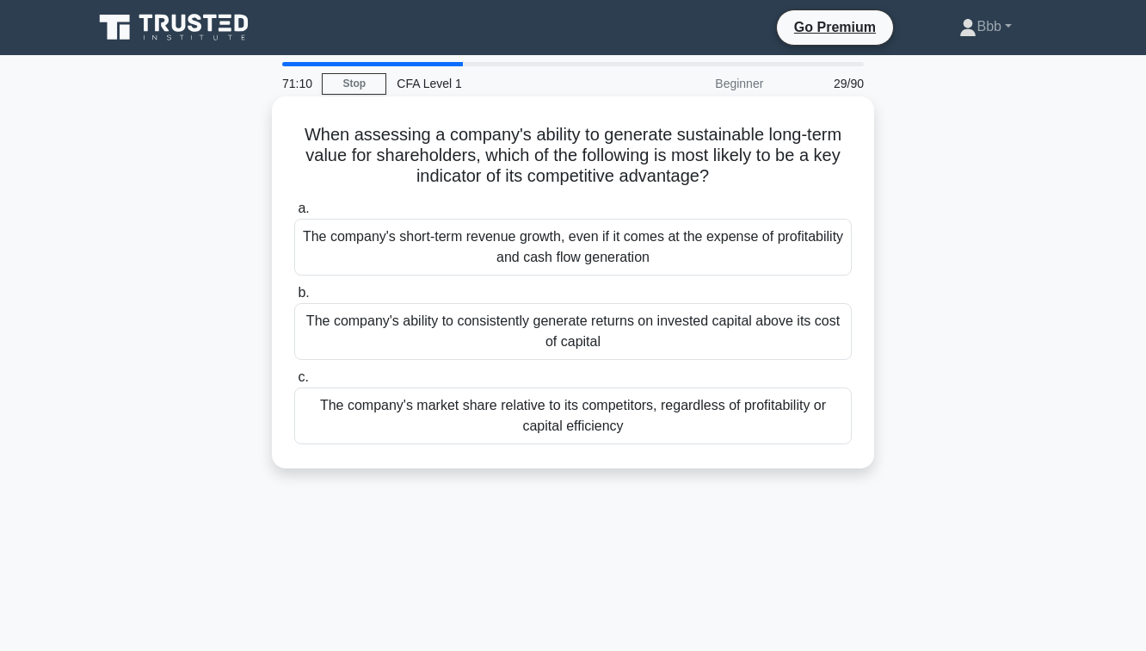
click at [586, 346] on div "The company's ability to consistently generate returns on invested capital abov…" at bounding box center [573, 331] width 558 height 57
click at [294, 299] on input "b. The company's ability to consistently generate returns on invested capital a…" at bounding box center [294, 292] width 0 height 11
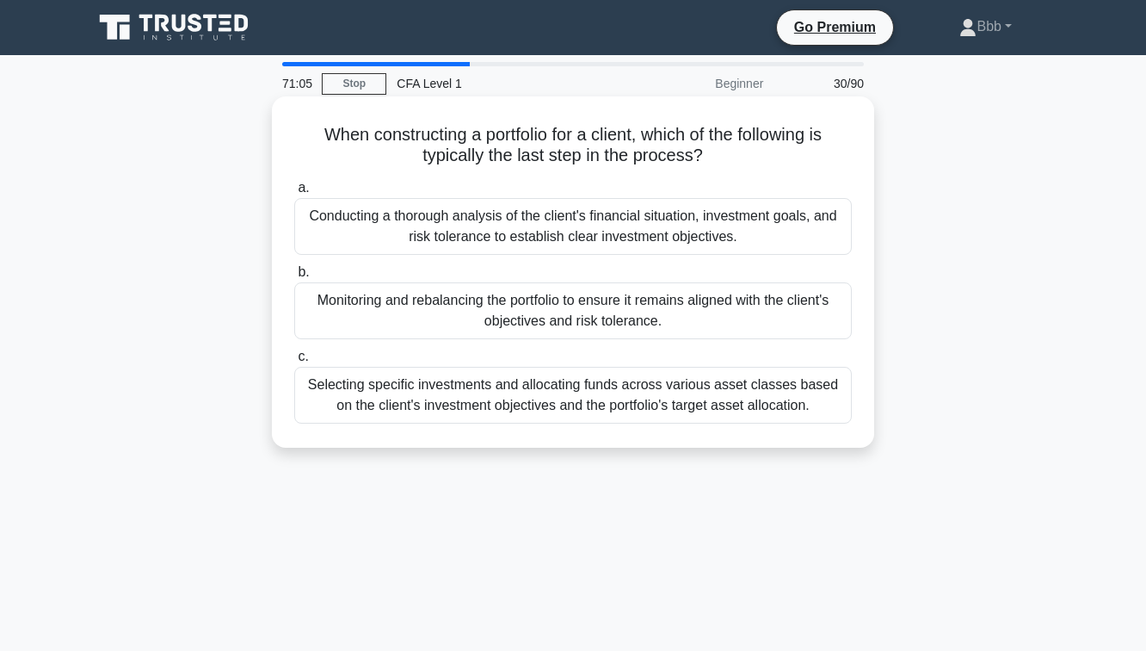
click at [568, 325] on div "Monitoring and rebalancing the portfolio to ensure it remains aligned with the …" at bounding box center [573, 310] width 558 height 57
click at [294, 278] on input "b. Monitoring and rebalancing the portfolio to ensure it remains aligned with t…" at bounding box center [294, 272] width 0 height 11
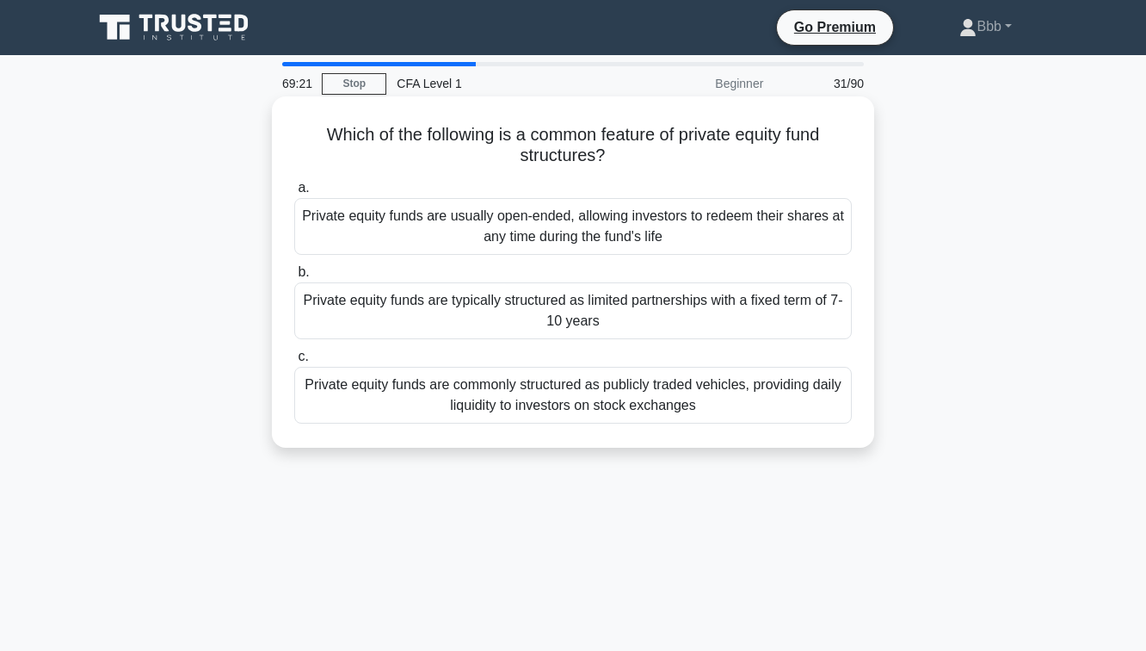
click at [620, 223] on div "Private equity funds are usually open-ended, allowing investors to redeem their…" at bounding box center [573, 226] width 558 height 57
click at [294, 194] on input "a. Private equity funds are usually open-ended, allowing investors to redeem th…" at bounding box center [294, 187] width 0 height 11
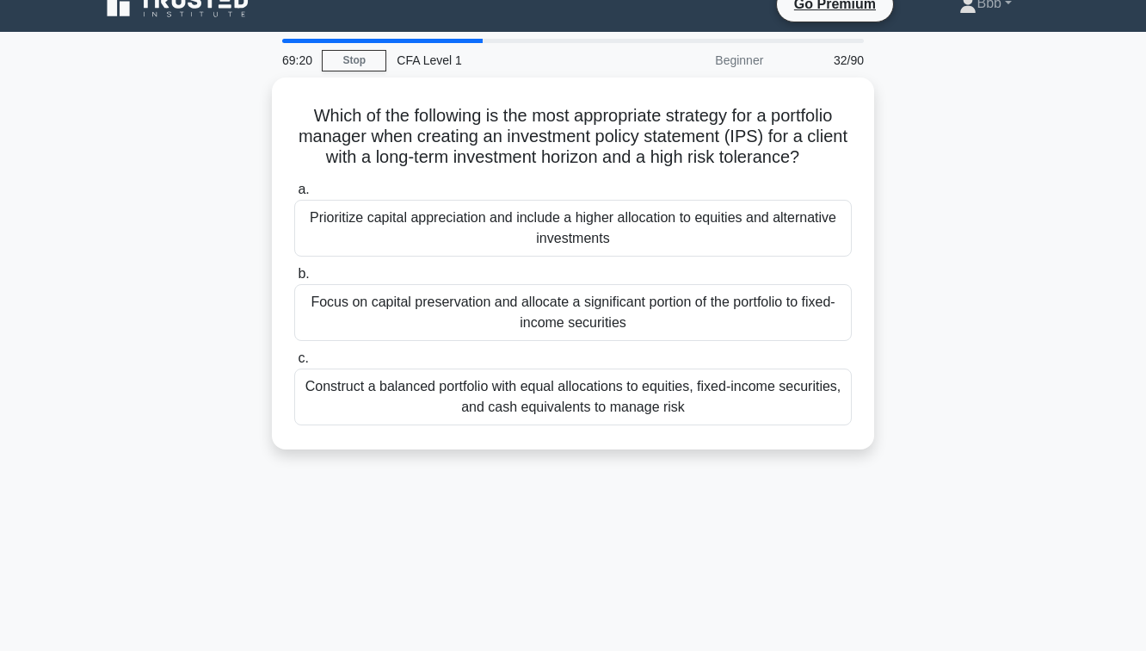
scroll to position [24, 0]
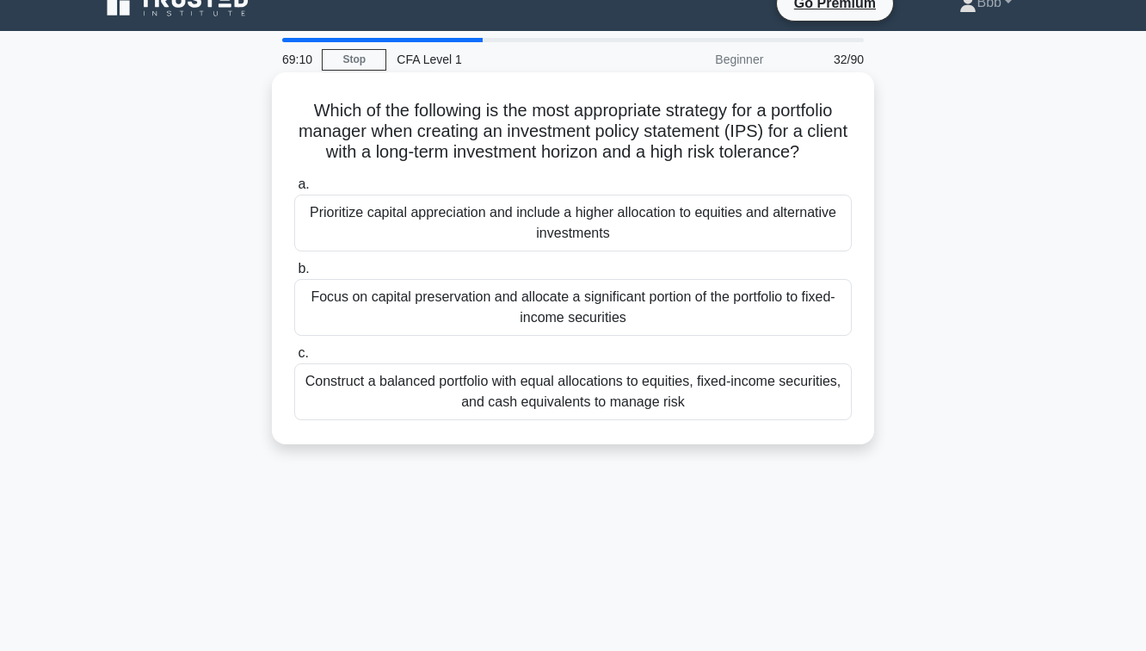
click at [606, 313] on div "Focus on capital preservation and allocate a significant portion of the portfol…" at bounding box center [573, 307] width 558 height 57
click at [294, 274] on input "b. Focus on capital preservation and allocate a significant portion of the port…" at bounding box center [294, 268] width 0 height 11
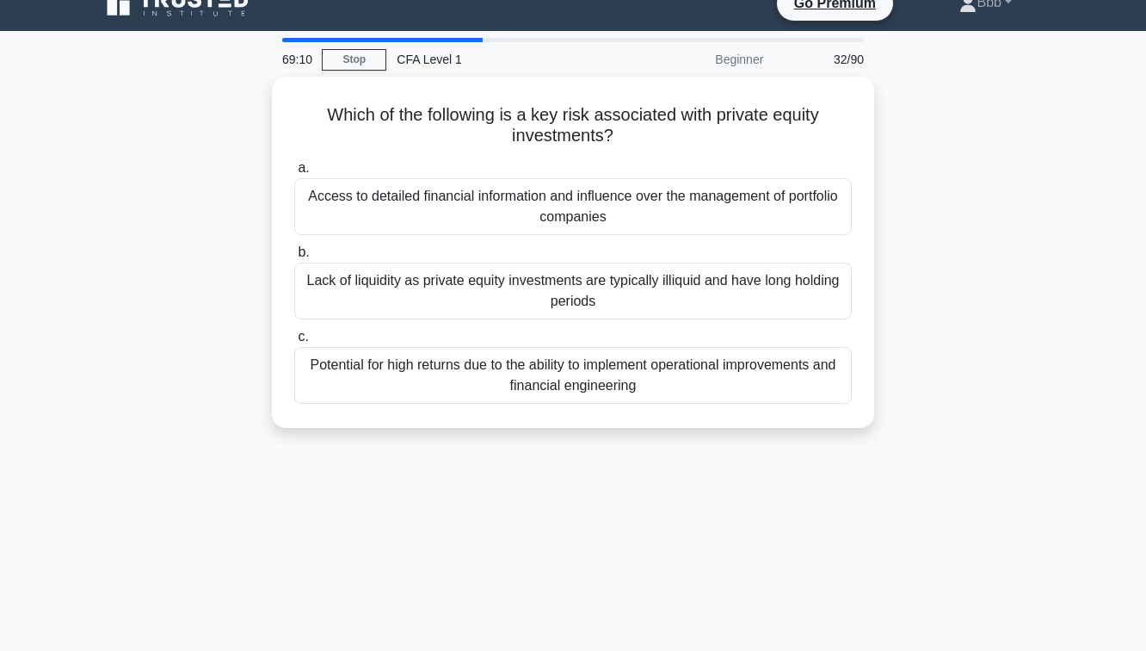
scroll to position [0, 0]
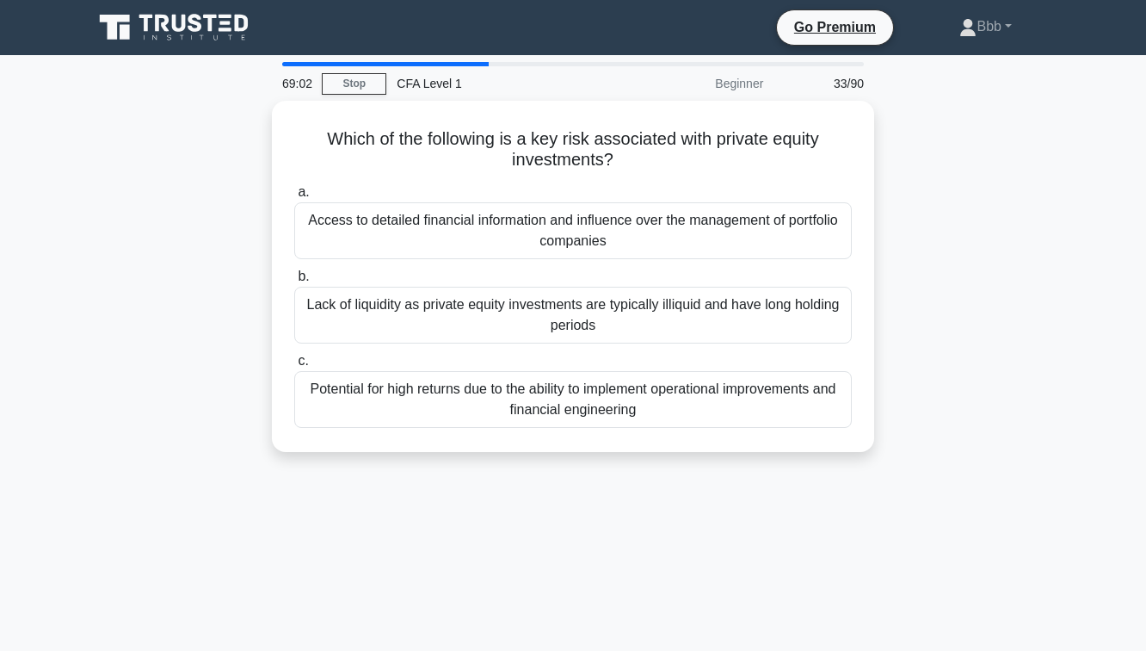
click at [606, 313] on div "Lack of liquidity as private equity investments are typically illiquid and have…" at bounding box center [573, 315] width 558 height 57
click at [294, 282] on input "b. Lack of liquidity as private equity investments are typically illiquid and h…" at bounding box center [294, 276] width 0 height 11
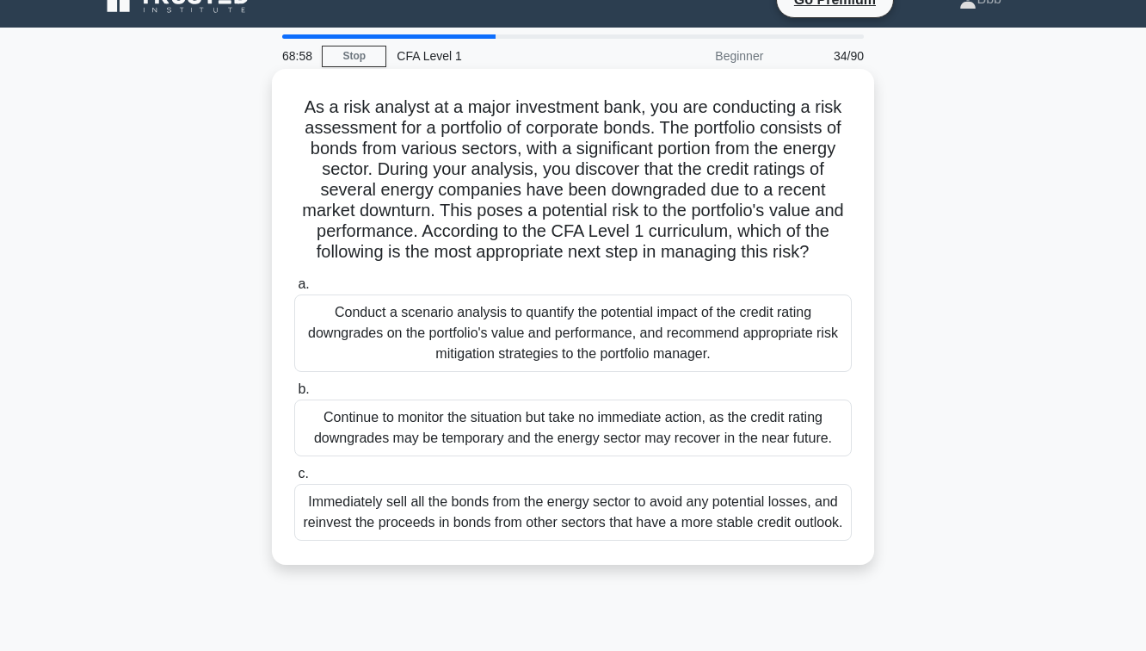
scroll to position [27, 0]
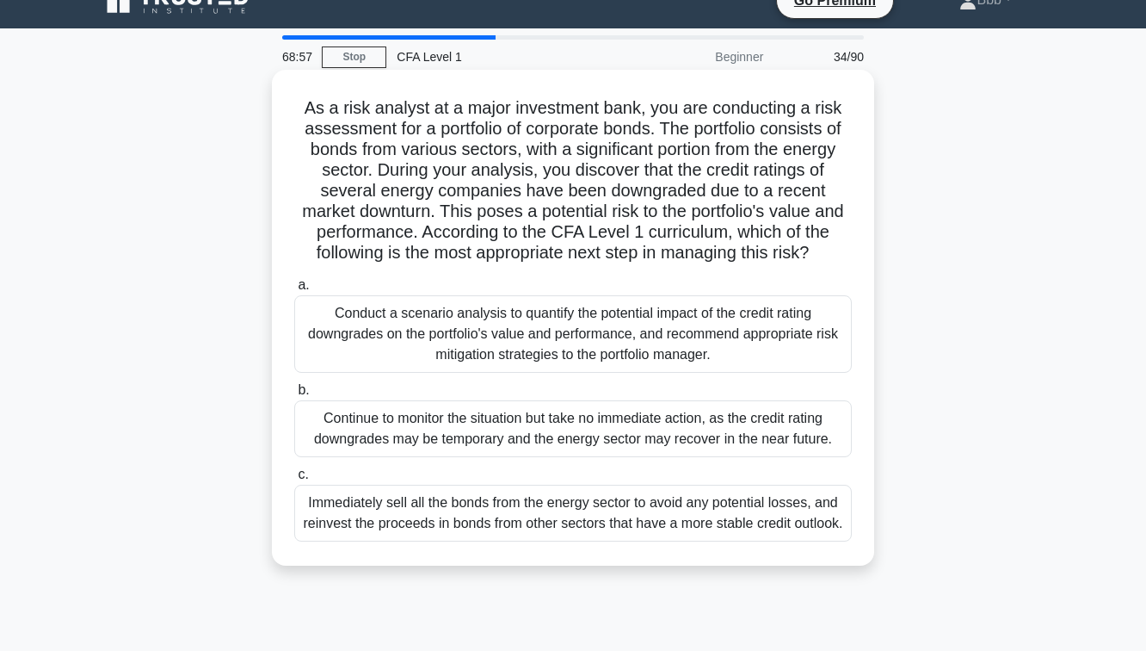
click at [606, 531] on div "Immediately sell all the bonds from the energy sector to avoid any potential lo…" at bounding box center [573, 512] width 558 height 57
click at [294, 480] on input "c. Immediately sell all the bonds from the energy sector to avoid any potential…" at bounding box center [294, 474] width 0 height 11
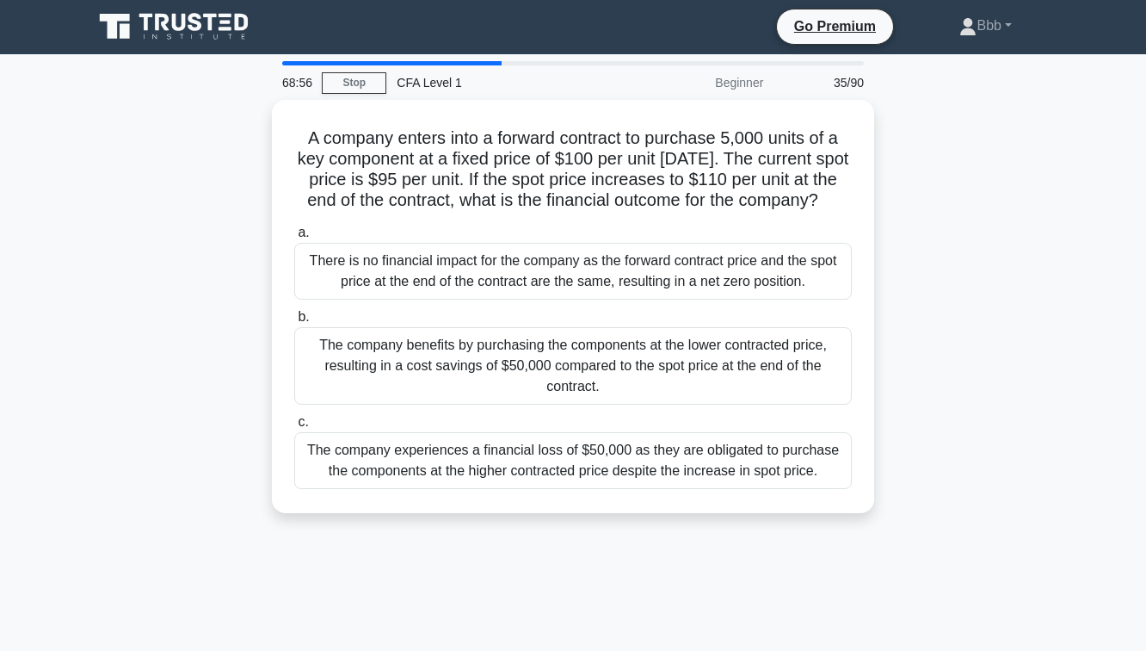
scroll to position [0, 0]
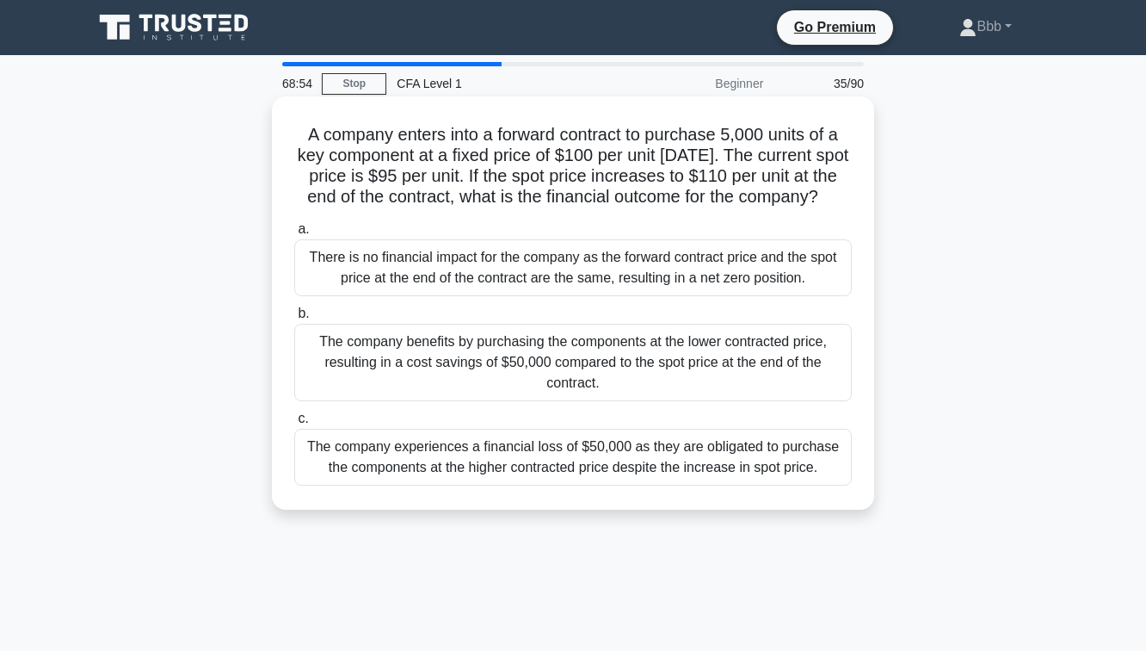
click at [651, 395] on div "The company benefits by purchasing the components at the lower contracted price…" at bounding box center [573, 362] width 558 height 77
click at [294, 319] on input "b. The company benefits by purchasing the components at the lower contracted pr…" at bounding box center [294, 313] width 0 height 11
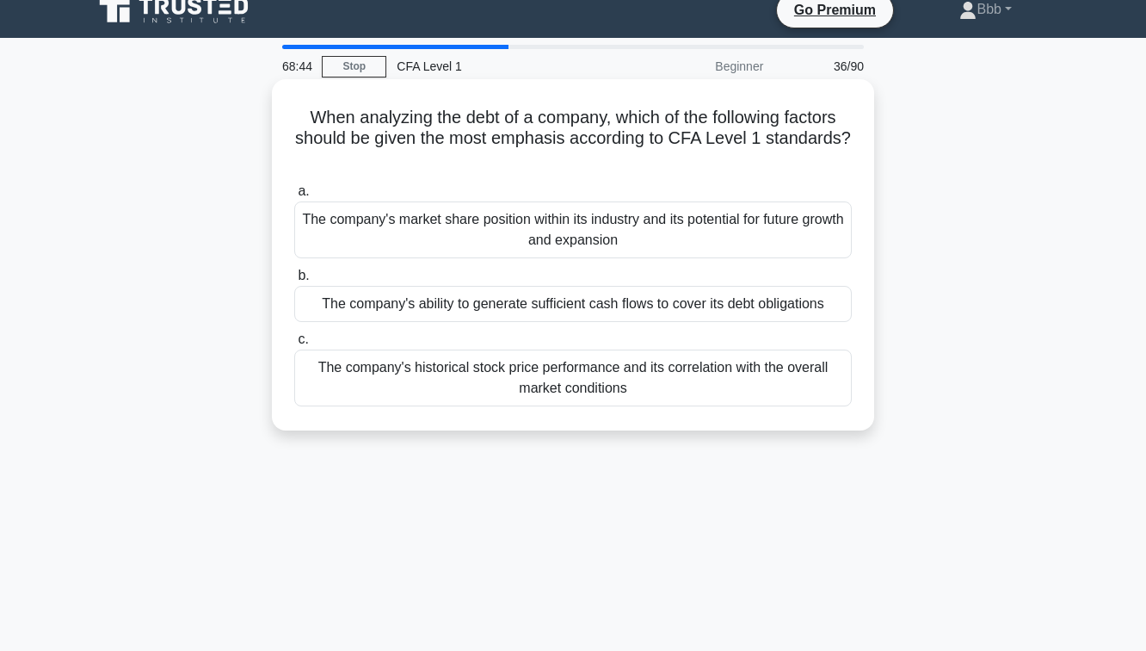
scroll to position [28, 0]
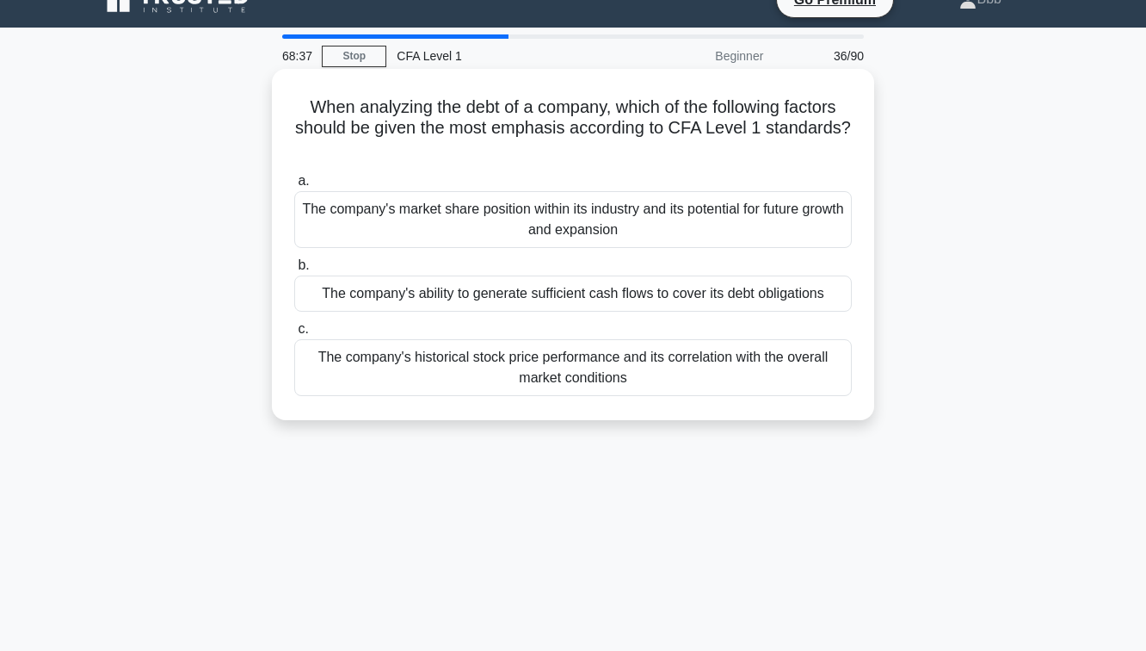
click at [661, 293] on div "The company's ability to generate sufficient cash flows to cover its debt oblig…" at bounding box center [573, 293] width 558 height 36
click at [294, 271] on input "b. The company's ability to generate sufficient cash flows to cover its debt ob…" at bounding box center [294, 265] width 0 height 11
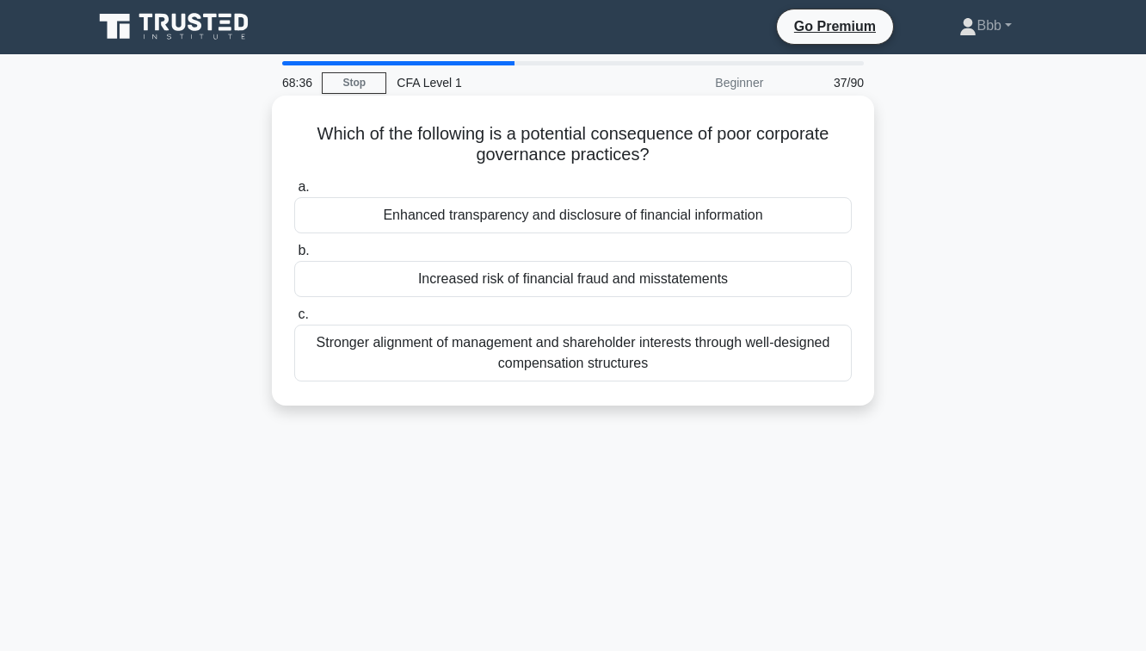
scroll to position [0, 0]
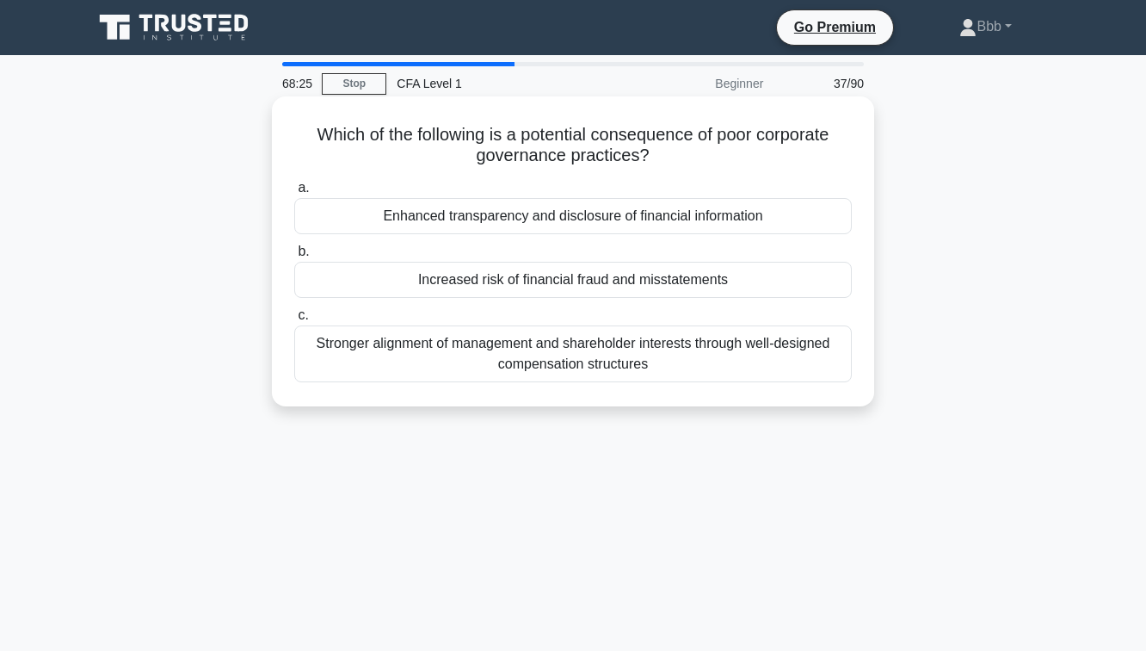
click at [629, 284] on div "Increased risk of financial fraud and misstatements" at bounding box center [573, 280] width 558 height 36
click at [294, 257] on input "b. Increased risk of financial fraud and misstatements" at bounding box center [294, 251] width 0 height 11
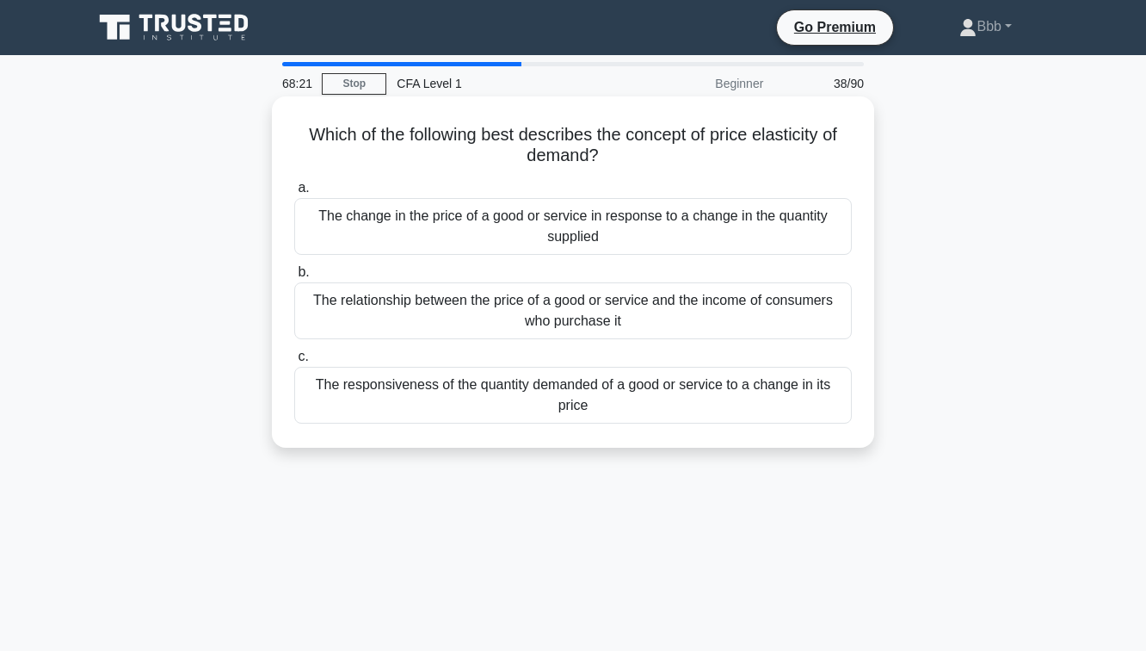
click at [640, 317] on div "The relationship between the price of a good or service and the income of consu…" at bounding box center [573, 310] width 558 height 57
click at [294, 278] on input "b. The relationship between the price of a good or service and the income of co…" at bounding box center [294, 272] width 0 height 11
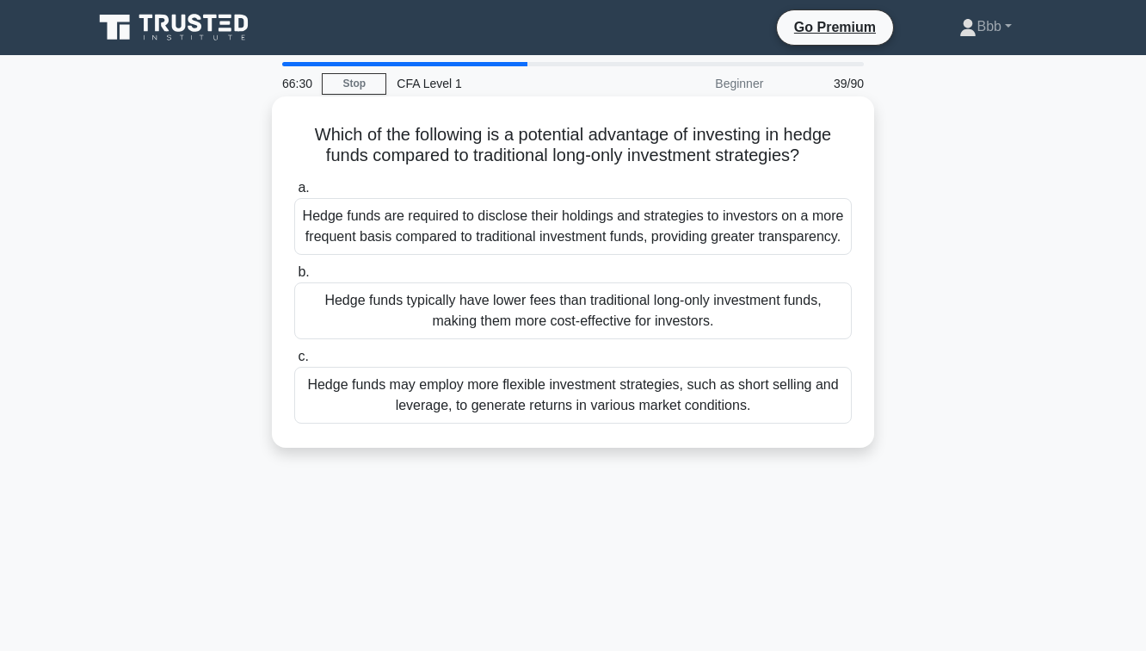
click at [533, 234] on div "Hedge funds are required to disclose their holdings and strategies to investors…" at bounding box center [573, 226] width 558 height 57
click at [294, 194] on input "a. Hedge funds are required to disclose their holdings and strategies to invest…" at bounding box center [294, 187] width 0 height 11
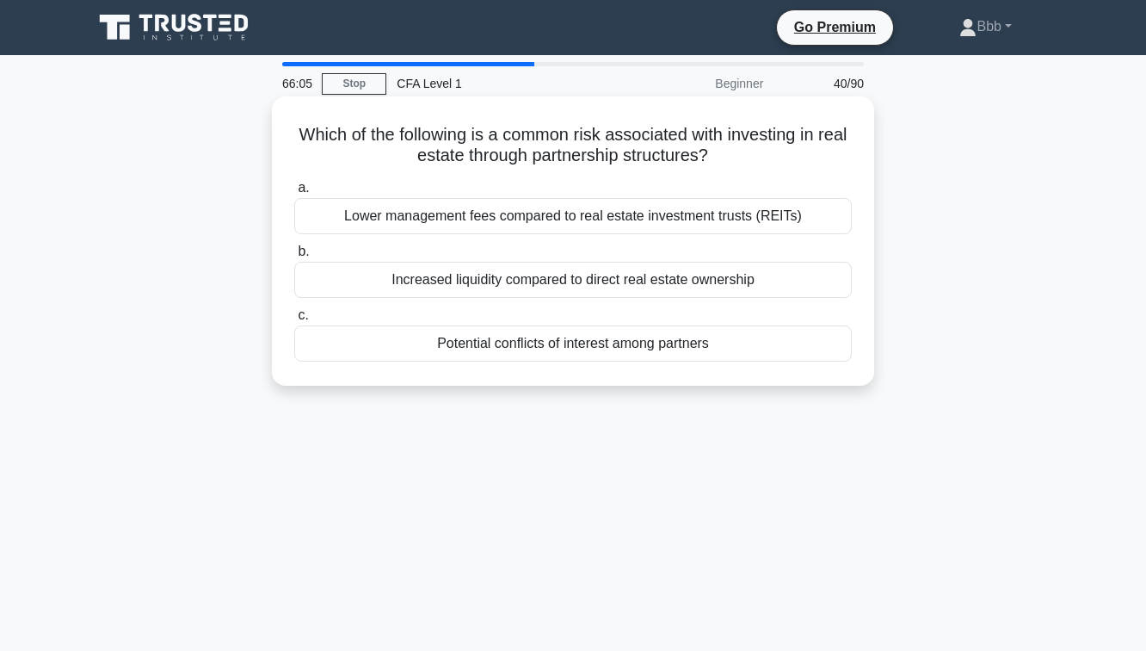
click at [743, 220] on div "Lower management fees compared to real estate investment trusts (REITs)" at bounding box center [573, 216] width 558 height 36
click at [294, 194] on input "a. Lower management fees compared to real estate investment trusts (REITs)" at bounding box center [294, 187] width 0 height 11
